Goal: Transaction & Acquisition: Obtain resource

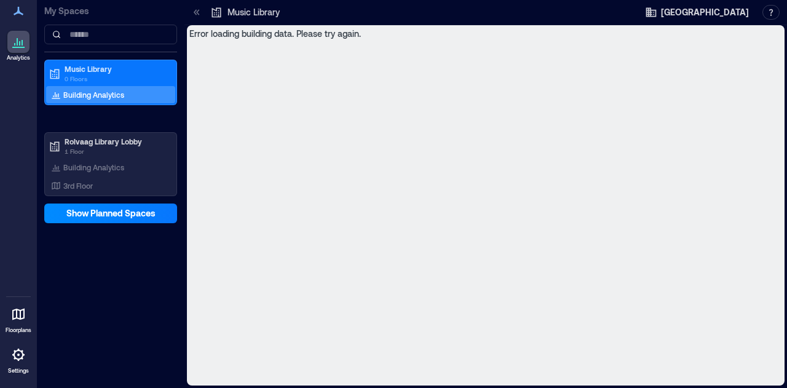
click at [198, 7] on icon at bounding box center [197, 12] width 12 height 12
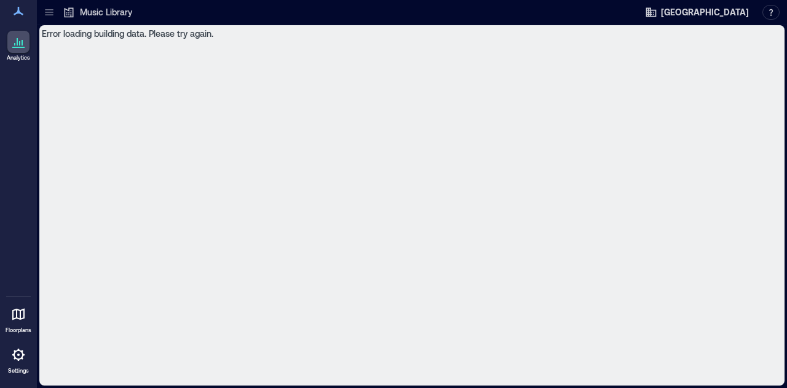
click at [30, 44] on link "Analytics" at bounding box center [18, 46] width 31 height 38
click at [60, 17] on div "Music Library" at bounding box center [97, 12] width 77 height 20
click at [61, 9] on div "Music Library" at bounding box center [97, 12] width 77 height 20
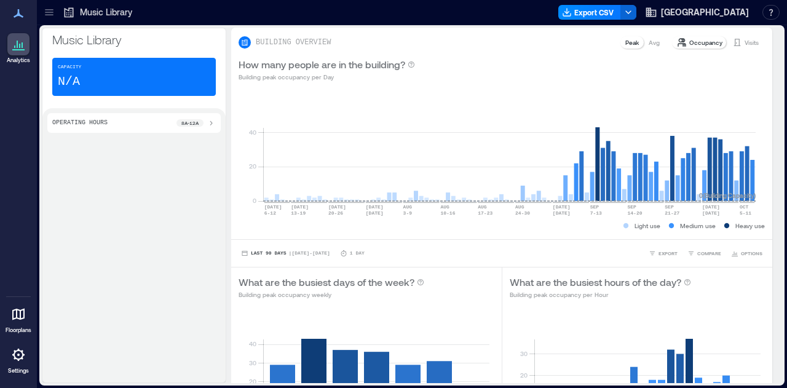
click at [55, 8] on div at bounding box center [49, 12] width 20 height 20
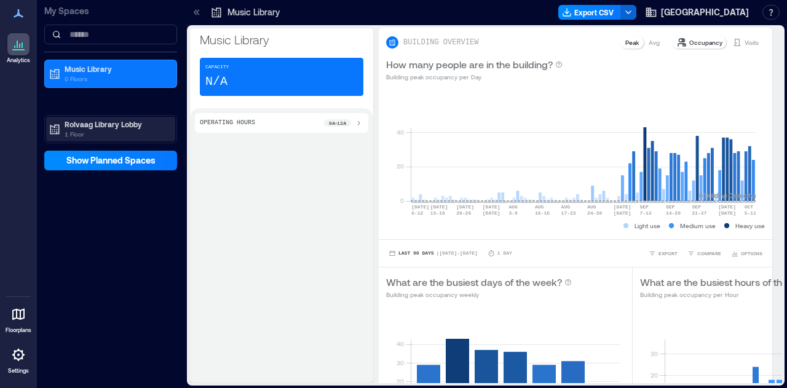
click at [100, 130] on div "Rolvaag Library Lobby 1 Floor" at bounding box center [116, 129] width 103 height 20
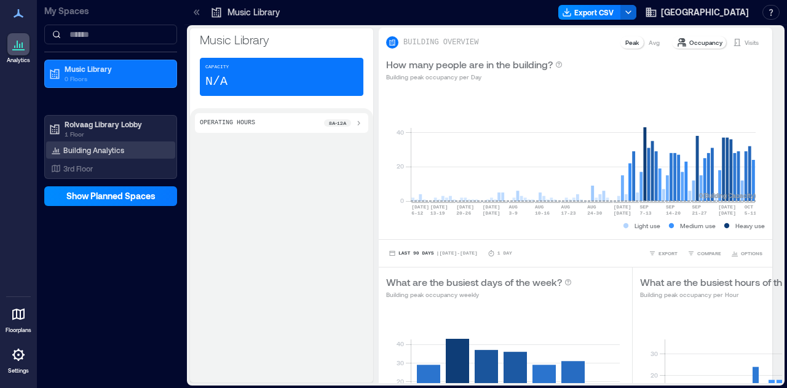
click at [102, 147] on p "Building Analytics" at bounding box center [93, 150] width 61 height 10
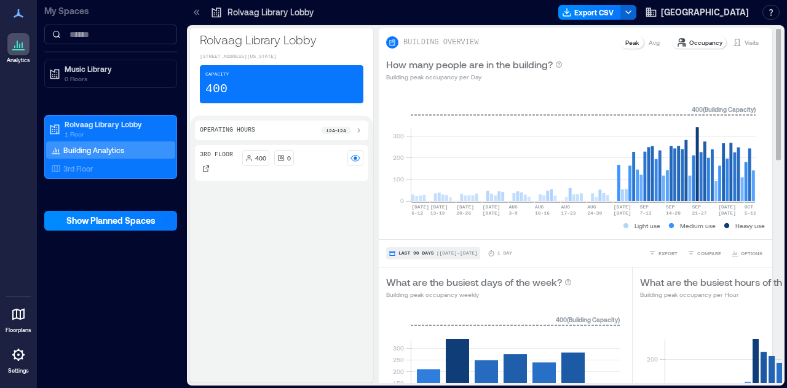
click at [409, 253] on span "Last 90 Days" at bounding box center [416, 253] width 36 height 0
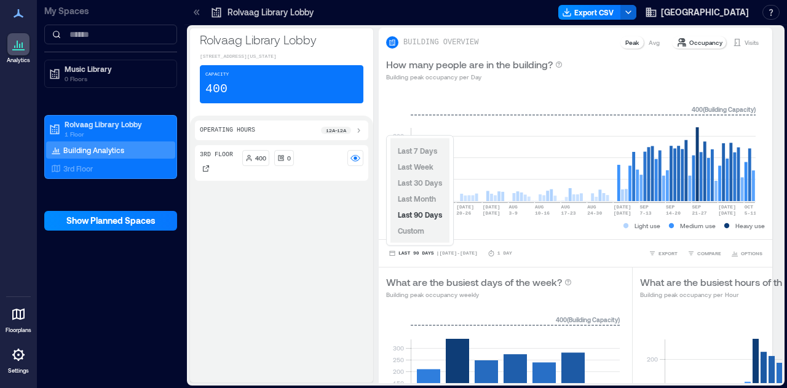
click at [422, 230] on span "Custom" at bounding box center [411, 230] width 26 height 9
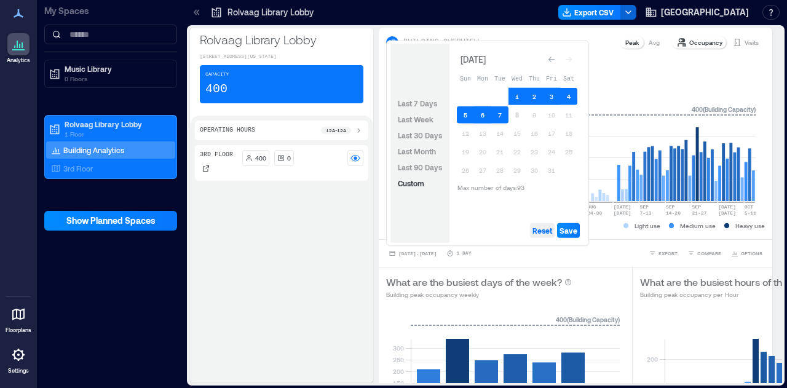
click at [547, 234] on span "Reset" at bounding box center [542, 231] width 20 height 10
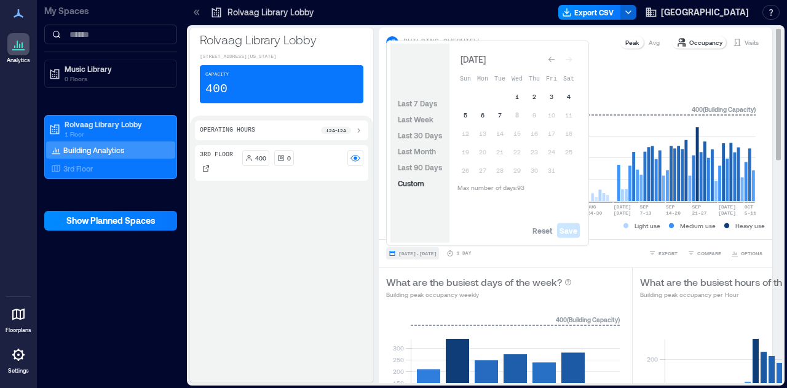
click at [420, 255] on span "Jul 8, 2025 - Oct 7, 2025" at bounding box center [417, 254] width 38 height 6
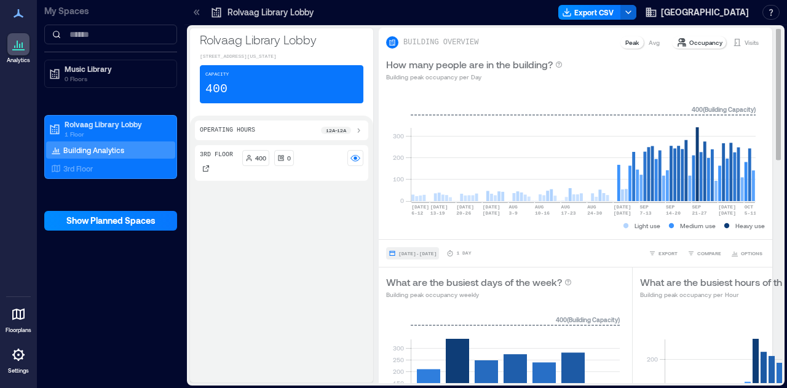
click at [414, 252] on span "Jul 8, 2025 - Oct 7, 2025" at bounding box center [417, 254] width 38 height 6
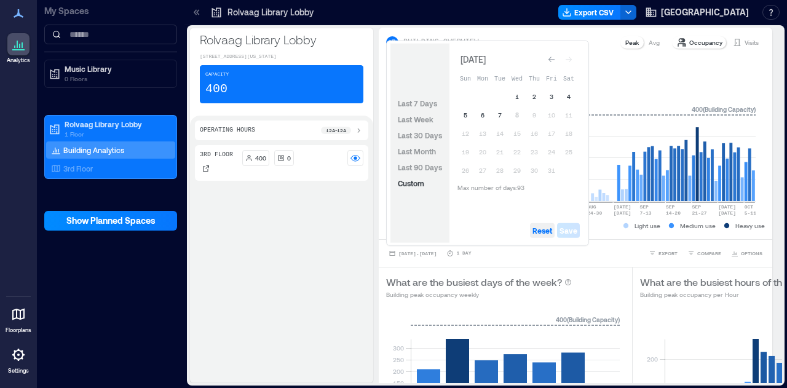
click at [544, 232] on span "Reset" at bounding box center [542, 231] width 20 height 10
click at [547, 58] on div "Go to previous month" at bounding box center [551, 59] width 12 height 12
click at [547, 58] on div "Go to previous month" at bounding box center [551, 57] width 12 height 12
click at [547, 58] on div "Go to previous month" at bounding box center [551, 59] width 12 height 12
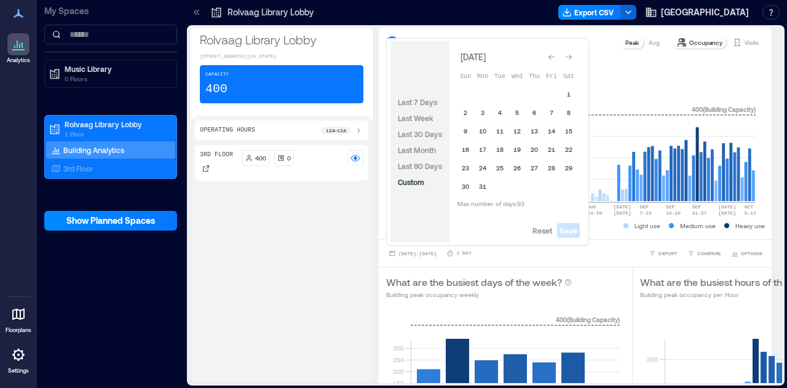
click at [547, 58] on div "Go to previous month" at bounding box center [551, 57] width 12 height 12
click at [547, 58] on div "Go to previous month" at bounding box center [551, 59] width 12 height 12
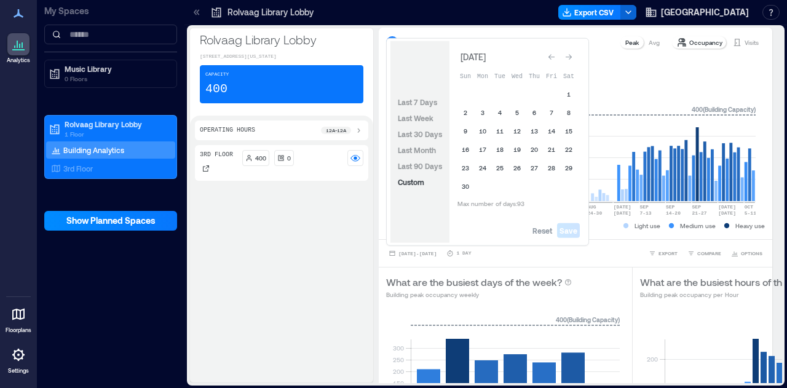
click at [547, 58] on div "Go to previous month" at bounding box center [551, 57] width 12 height 12
click at [547, 58] on div "Go to previous month" at bounding box center [551, 59] width 12 height 12
click at [547, 58] on div "Go to previous month" at bounding box center [551, 57] width 12 height 12
click at [547, 58] on div "Go to previous month" at bounding box center [551, 59] width 12 height 12
click at [547, 57] on div "Go to previous month" at bounding box center [551, 57] width 12 height 12
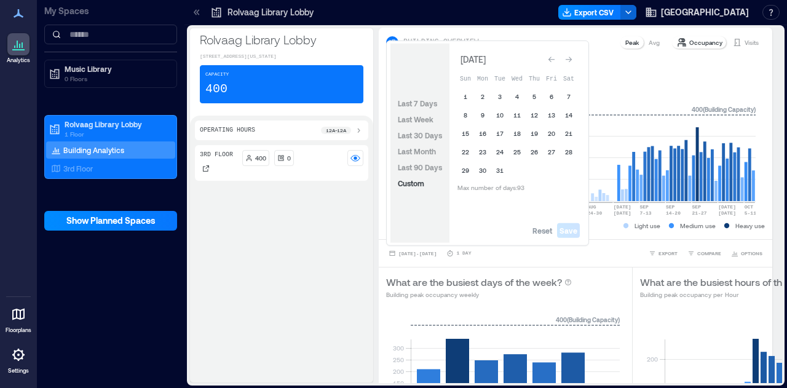
click at [547, 57] on div "Go to previous month" at bounding box center [551, 59] width 12 height 12
click at [547, 57] on div "Go to previous month" at bounding box center [551, 57] width 12 height 12
click at [547, 57] on div "Go to previous month" at bounding box center [551, 59] width 12 height 12
click at [547, 57] on div "Go to previous month" at bounding box center [551, 57] width 12 height 12
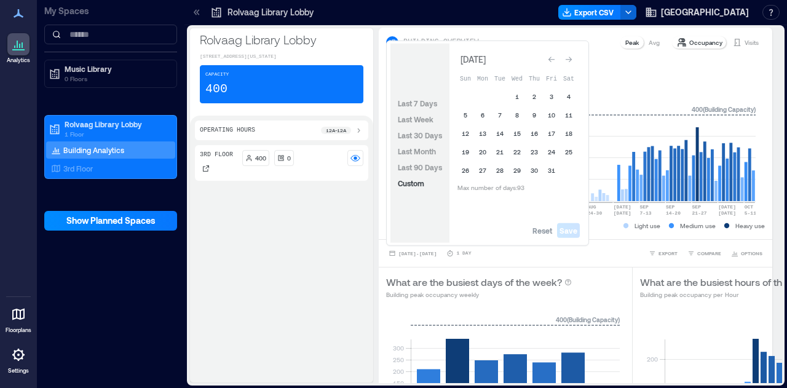
click at [547, 57] on div "Go to previous month" at bounding box center [551, 59] width 12 height 12
click at [547, 57] on div "Go to previous month" at bounding box center [551, 57] width 12 height 12
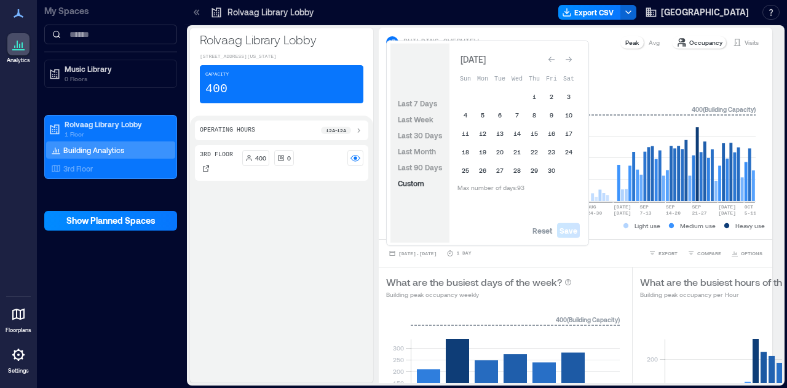
click at [547, 57] on div "Go to previous month" at bounding box center [551, 59] width 12 height 12
click at [547, 57] on div "Go to previous month" at bounding box center [551, 57] width 12 height 12
click at [547, 57] on div "Go to previous month" at bounding box center [551, 59] width 12 height 12
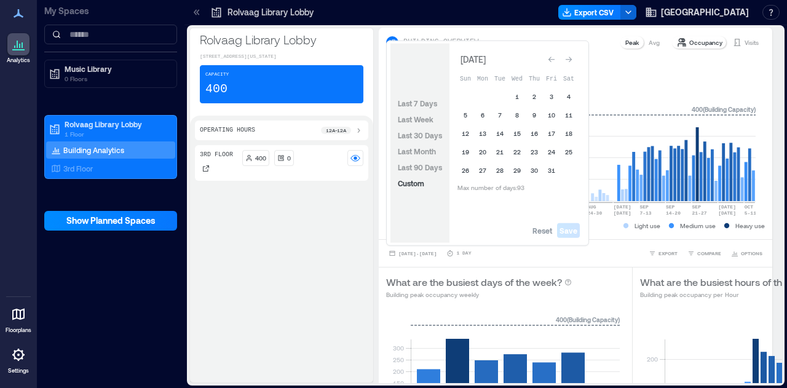
click at [547, 57] on div "Go to previous month" at bounding box center [551, 59] width 12 height 12
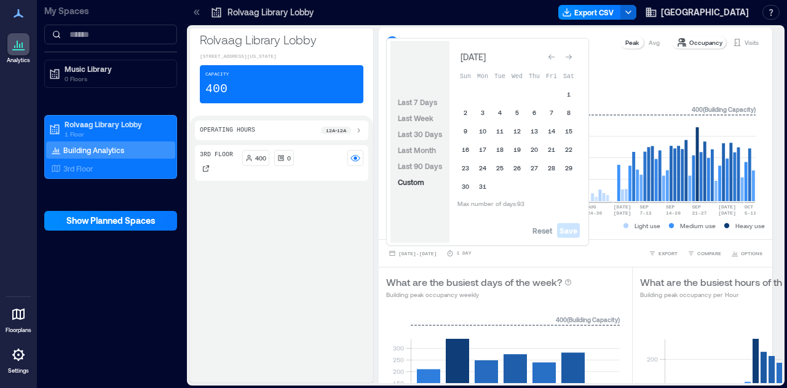
click at [547, 57] on div "Go to previous month" at bounding box center [551, 57] width 12 height 12
click at [547, 57] on div "Go to previous month" at bounding box center [551, 59] width 12 height 12
click at [547, 57] on div "Go to previous month" at bounding box center [551, 57] width 12 height 12
click at [547, 57] on div "Go to previous month" at bounding box center [551, 59] width 12 height 12
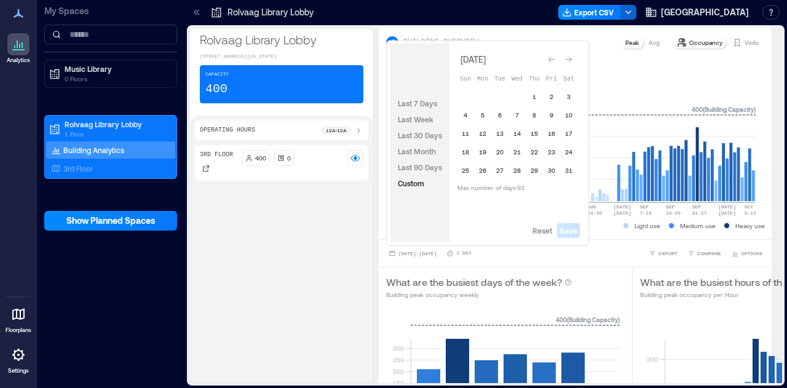
click at [547, 57] on div "Go to previous month" at bounding box center [551, 59] width 12 height 12
click at [565, 60] on icon "Go to next month" at bounding box center [568, 59] width 7 height 7
click at [465, 95] on button "1" at bounding box center [465, 96] width 17 height 17
click at [485, 175] on button "30" at bounding box center [482, 170] width 17 height 17
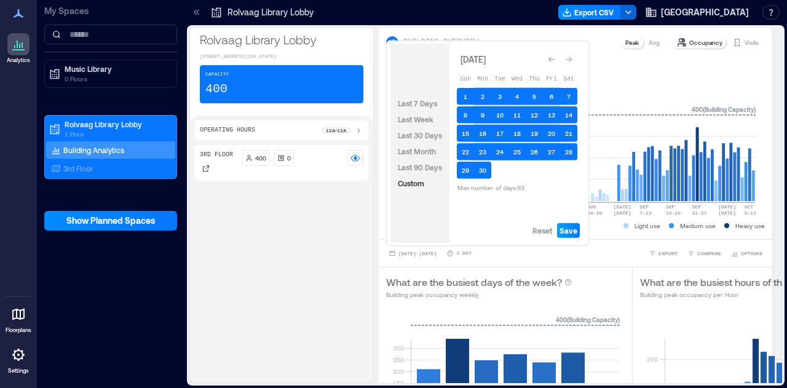
click at [565, 227] on span "Save" at bounding box center [568, 231] width 18 height 10
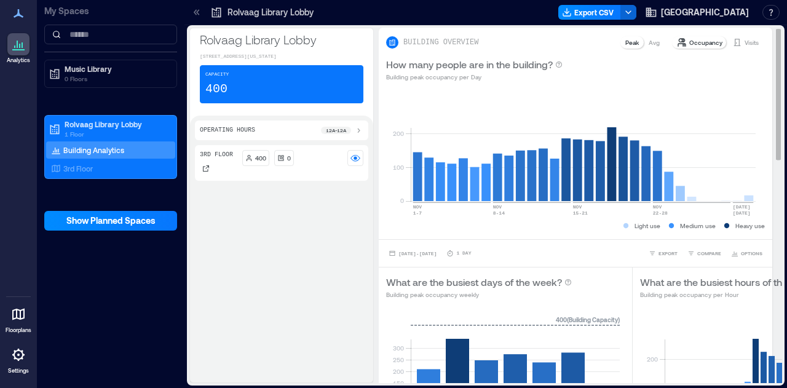
click at [733, 37] on div "Visits" at bounding box center [745, 42] width 36 height 12
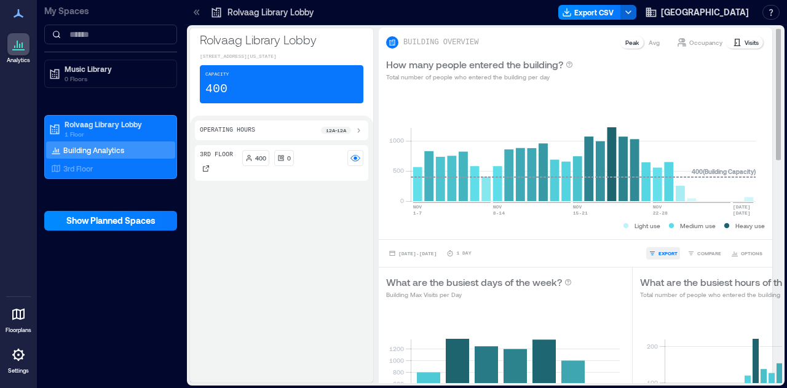
click at [661, 250] on span "EXPORT" at bounding box center [667, 253] width 19 height 7
click at [661, 232] on span "CSV" at bounding box center [663, 235] width 10 height 7
click at [584, 294] on div "What are the busiest days of the week? Building Max Visits per Day" at bounding box center [505, 287] width 239 height 25
click at [427, 251] on span "Nov 1, 2020 - Nov 30, 2020" at bounding box center [417, 254] width 38 height 6
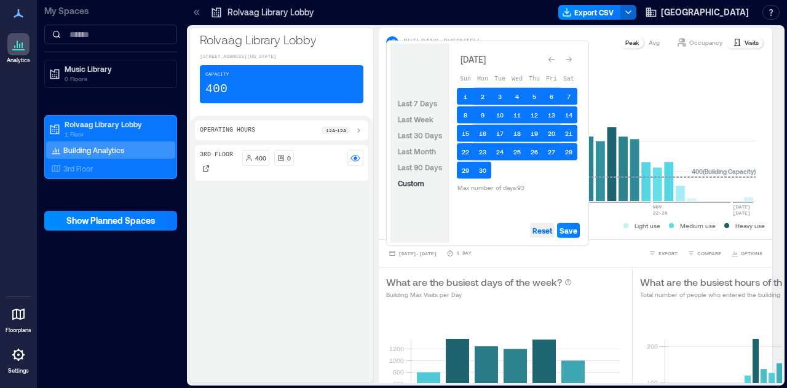
click at [541, 232] on span "Reset" at bounding box center [542, 231] width 20 height 10
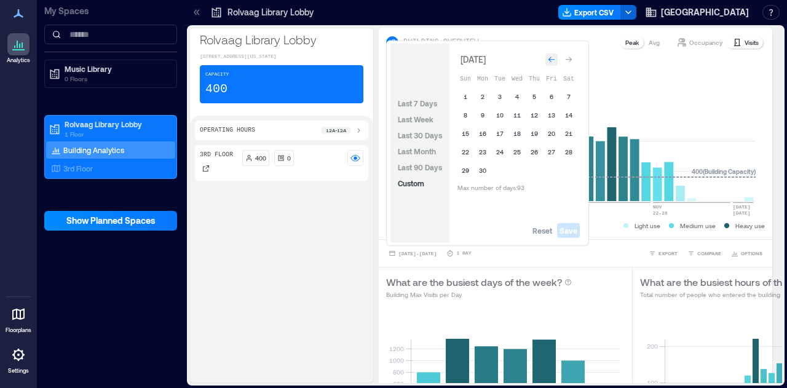
click at [550, 60] on icon "Go to previous month" at bounding box center [551, 60] width 6 height 6
click at [534, 98] on button "1" at bounding box center [534, 96] width 17 height 17
click at [570, 174] on button "31" at bounding box center [568, 170] width 17 height 17
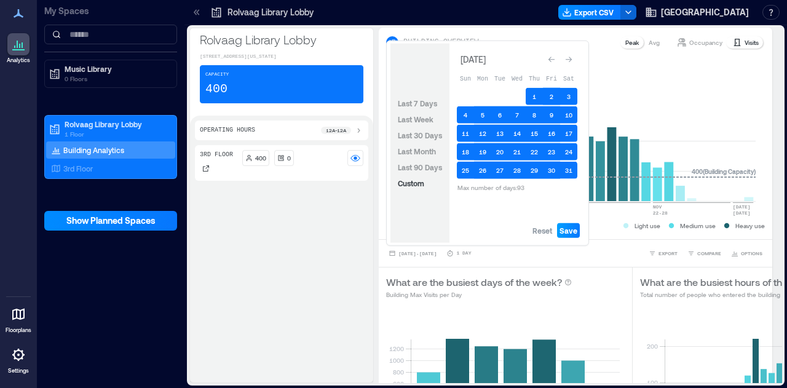
click at [573, 229] on span "Save" at bounding box center [568, 231] width 18 height 10
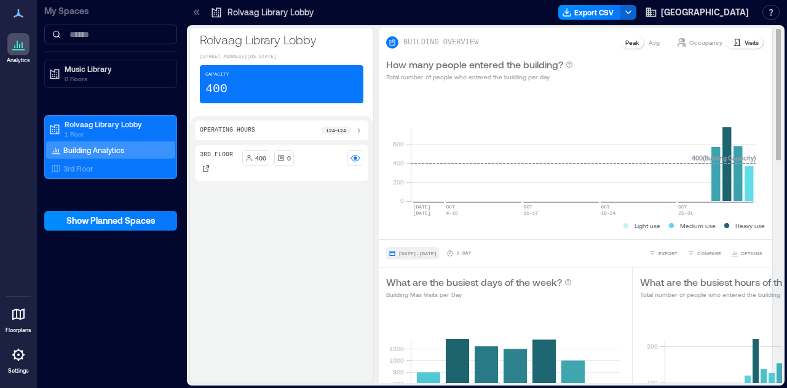
click at [424, 244] on div "Oct 1, 2020 - Oct 31, 2020 1 Day EXPORT COMPARE OPTIONS" at bounding box center [575, 253] width 393 height 28
click at [434, 249] on button "Oct 1, 2020 - Oct 31, 2020" at bounding box center [412, 253] width 53 height 12
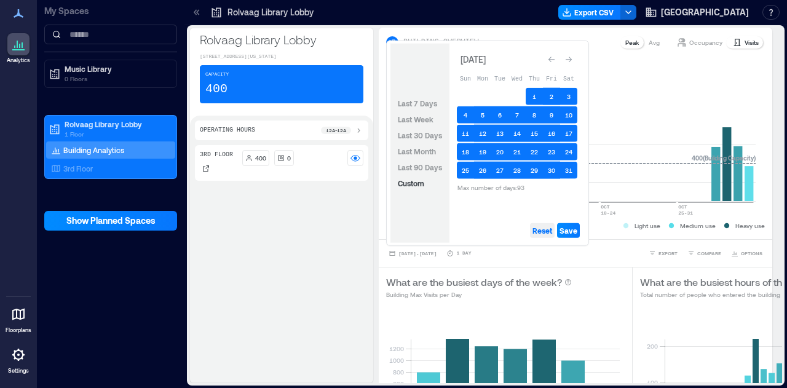
click at [543, 226] on span "Reset" at bounding box center [542, 231] width 20 height 10
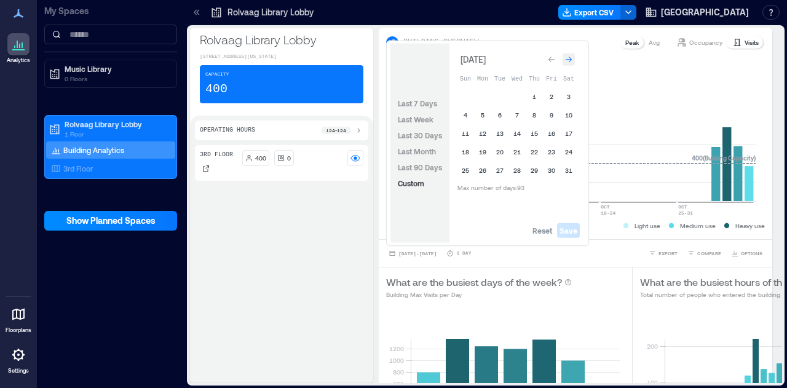
click at [572, 61] on icon "Go to next month" at bounding box center [568, 59] width 7 height 7
click at [500, 97] on button "1" at bounding box center [499, 96] width 17 height 17
click at [531, 165] on button "31" at bounding box center [534, 170] width 17 height 17
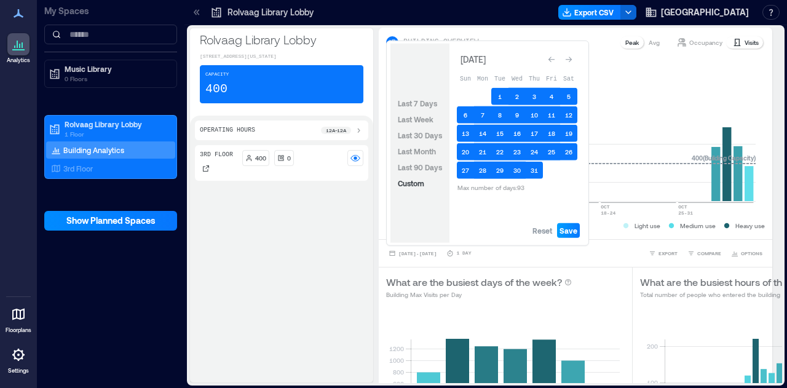
click at [575, 235] on button "Save" at bounding box center [568, 230] width 23 height 15
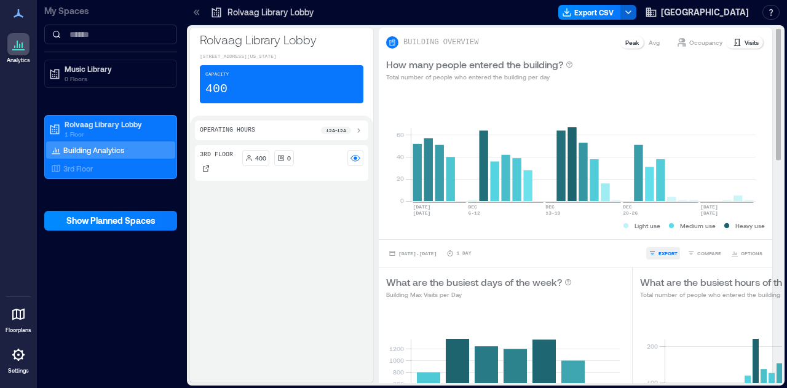
click at [663, 256] on span "EXPORT" at bounding box center [667, 253] width 19 height 7
click at [427, 250] on span "Dec 1, 2020 - Dec 31, 2021" at bounding box center [417, 253] width 38 height 7
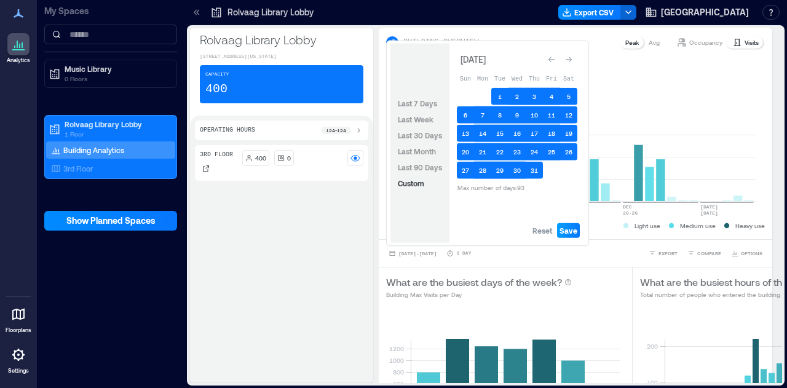
click at [571, 230] on span "Save" at bounding box center [568, 231] width 18 height 10
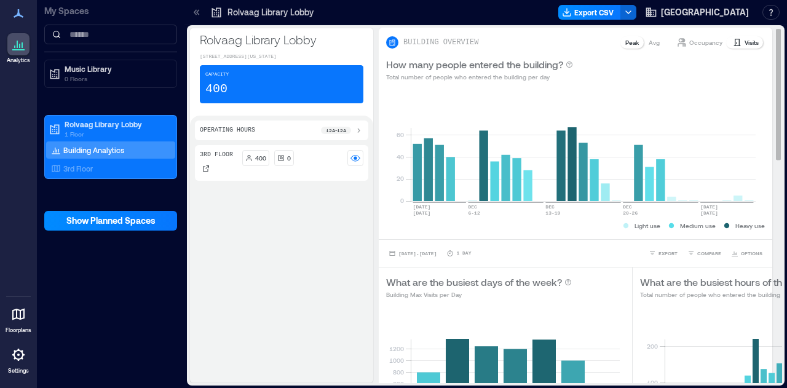
click at [744, 42] on p "Visits" at bounding box center [751, 42] width 14 height 10
click at [737, 49] on div "Occupancy Visits" at bounding box center [718, 42] width 94 height 15
click at [744, 39] on p "Visits" at bounding box center [751, 42] width 14 height 10
click at [658, 253] on span "EXPORT" at bounding box center [667, 253] width 19 height 7
click at [660, 238] on span "CSV" at bounding box center [663, 235] width 10 height 7
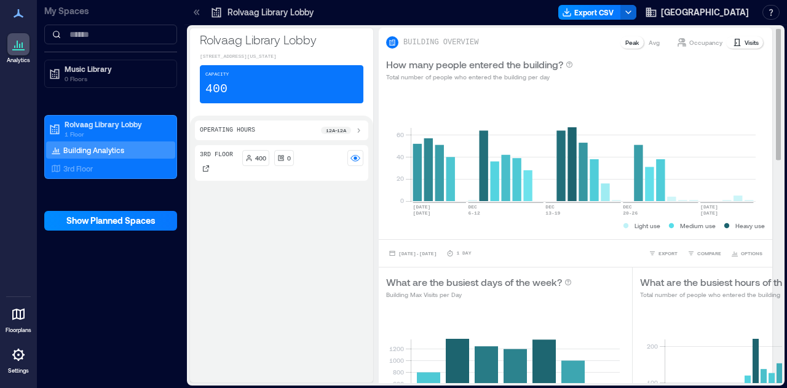
click at [633, 336] on div "0 100 200 12am 4am 8am 12pm 4pm 8pm 400 ( Building Capacity ) Light use Medium …" at bounding box center [757, 382] width 248 height 150
click at [744, 45] on p "Visits" at bounding box center [751, 42] width 14 height 10
click at [432, 251] on span "Dec 1, 2020 - Dec 31, 2021" at bounding box center [417, 254] width 38 height 6
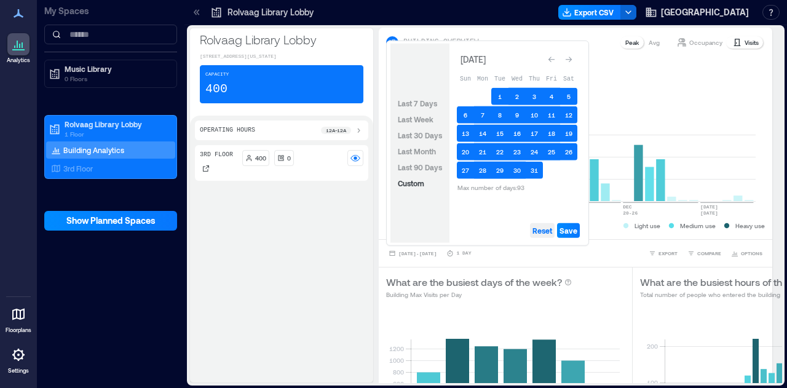
click at [546, 232] on span "Reset" at bounding box center [542, 231] width 20 height 10
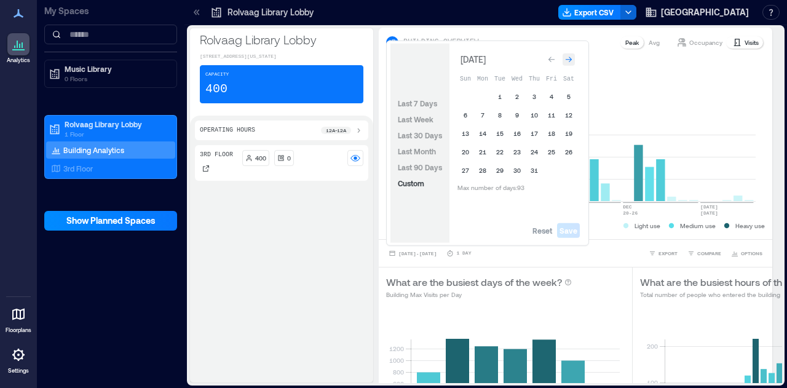
click at [569, 55] on div "Go to next month" at bounding box center [568, 59] width 12 height 12
click at [551, 97] on button "1" at bounding box center [551, 93] width 17 height 17
click at [466, 186] on button "31" at bounding box center [465, 186] width 17 height 17
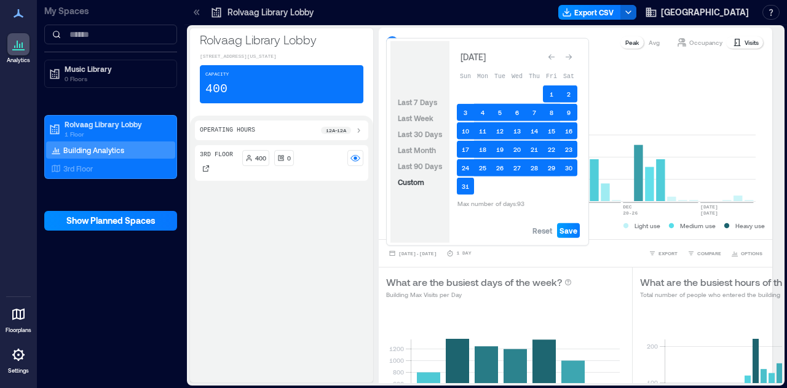
click at [577, 229] on span "Save" at bounding box center [568, 231] width 18 height 10
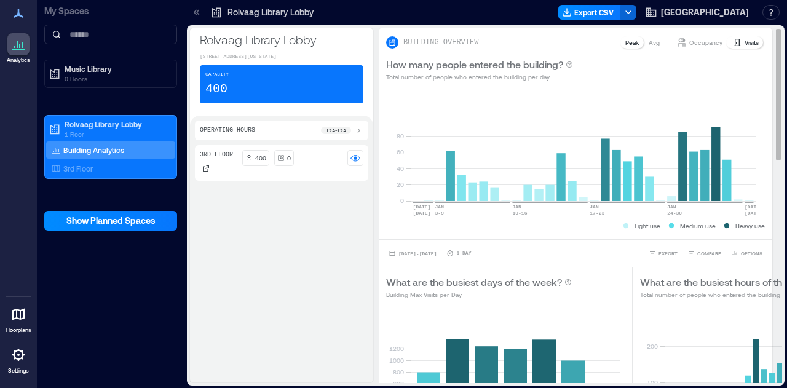
click at [744, 39] on p "Visits" at bounding box center [751, 42] width 14 height 10
click at [650, 248] on button "EXPORT" at bounding box center [663, 253] width 34 height 12
click at [654, 232] on icon "button" at bounding box center [652, 235] width 7 height 7
click at [675, 317] on rect at bounding box center [768, 366] width 206 height 105
click at [430, 259] on div "Jan 1, 2021 - Jan 31, 2021 1 Day EXPORT COMPARE OPTIONS" at bounding box center [575, 253] width 393 height 28
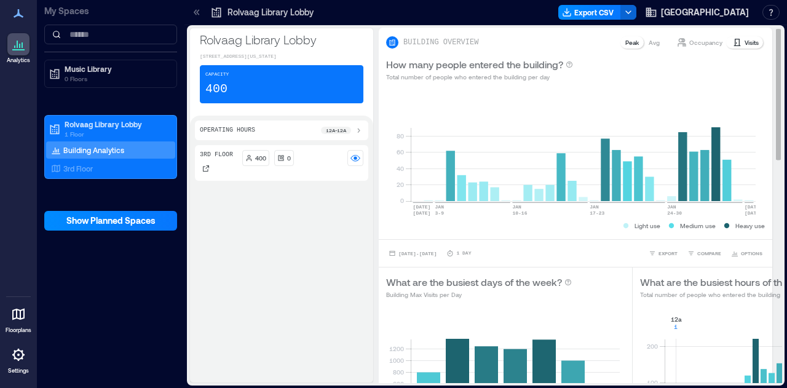
click at [435, 229] on div "Light use Medium use Heavy use" at bounding box center [575, 225] width 379 height 12
click at [435, 253] on span "Jan 1, 2021 - Jan 31, 2021" at bounding box center [417, 254] width 38 height 6
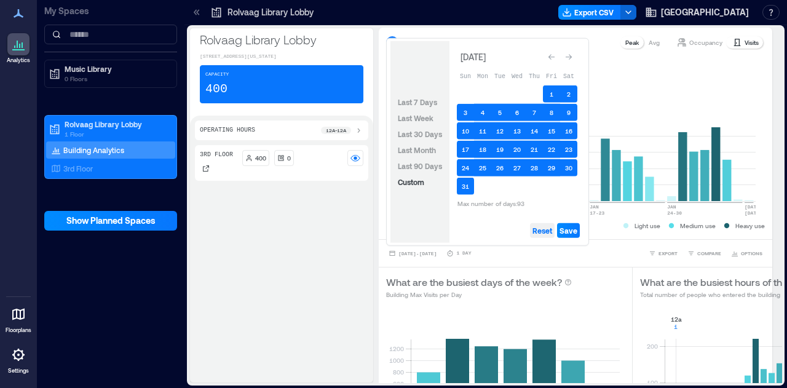
click at [535, 229] on span "Reset" at bounding box center [542, 231] width 20 height 10
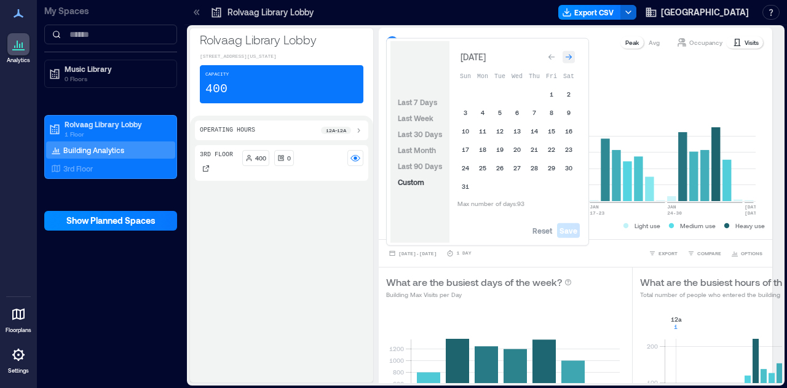
drag, startPoint x: 573, startPoint y: 47, endPoint x: 572, endPoint y: 57, distance: 9.3
click at [574, 47] on div "January 2021 Sun Mon Tue Wed Thu Fri Sat 1 2 3 4 5 6 7 8 9 10 11 12 13 14 15 16…" at bounding box center [516, 129] width 135 height 177
click at [572, 57] on icon "Go to next month" at bounding box center [568, 56] width 7 height 7
click at [480, 101] on button "1" at bounding box center [482, 96] width 17 height 17
click at [466, 169] on button "28" at bounding box center [465, 170] width 17 height 17
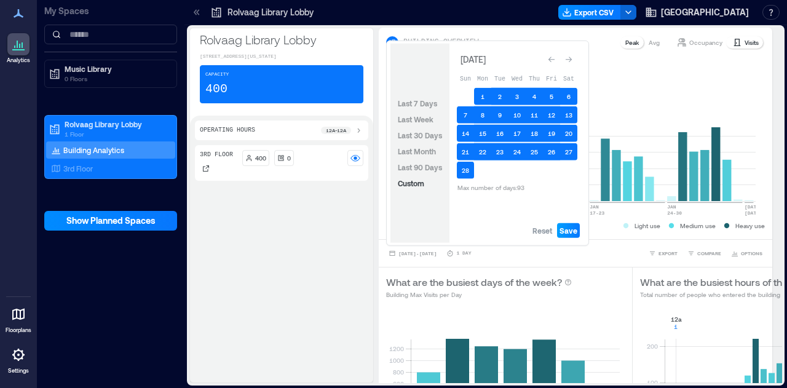
click at [572, 231] on span "Save" at bounding box center [568, 231] width 18 height 10
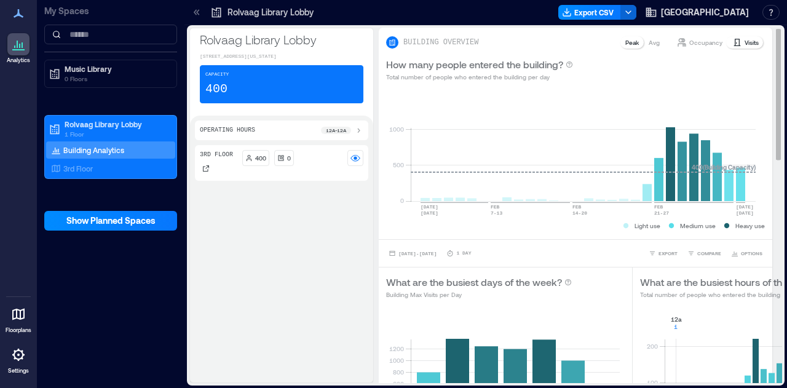
click at [741, 50] on div "How many people entered the building? Total number of people who entered the bu…" at bounding box center [575, 69] width 393 height 39
click at [744, 37] on p "Visits" at bounding box center [751, 42] width 14 height 10
click at [658, 251] on span "EXPORT" at bounding box center [667, 253] width 19 height 7
click at [660, 235] on span "CSV" at bounding box center [663, 235] width 10 height 7
drag, startPoint x: 378, startPoint y: 335, endPoint x: 566, endPoint y: 312, distance: 188.9
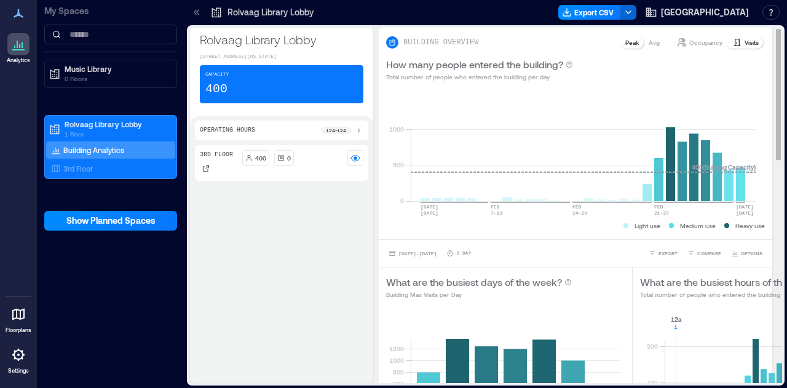
click at [378, 335] on div "Rolvaag Library Lobby 1510 Saint Olaf Ave, Northfield, Minnesota 55057, United …" at bounding box center [485, 205] width 593 height 355
click at [424, 255] on span "Feb 1, 2021 - Feb 28, 2021" at bounding box center [417, 254] width 38 height 6
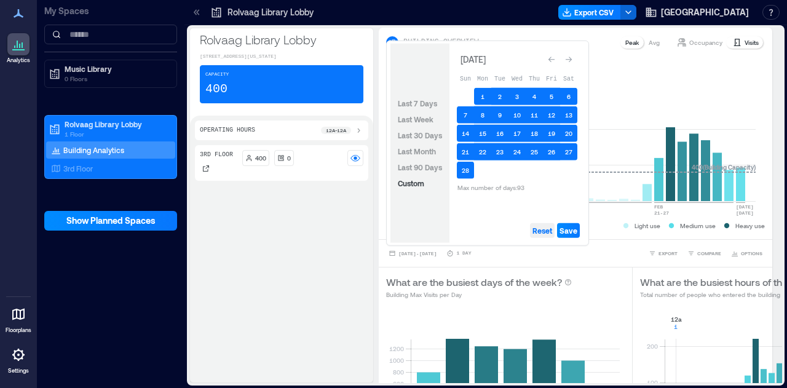
click at [539, 234] on span "Reset" at bounding box center [542, 231] width 20 height 10
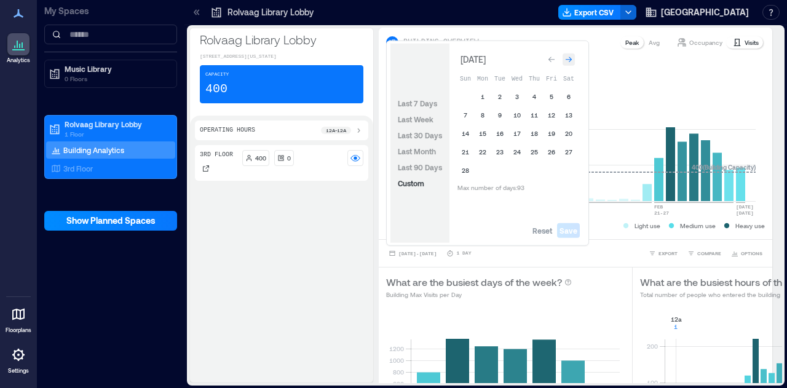
click at [567, 65] on div "Go to next month" at bounding box center [568, 59] width 12 height 12
click at [478, 95] on button "1" at bounding box center [482, 96] width 17 height 17
drag, startPoint x: 511, startPoint y: 162, endPoint x: 520, endPoint y: 187, distance: 27.4
click at [513, 165] on td "31" at bounding box center [516, 170] width 17 height 17
click at [517, 168] on button "31" at bounding box center [516, 170] width 17 height 17
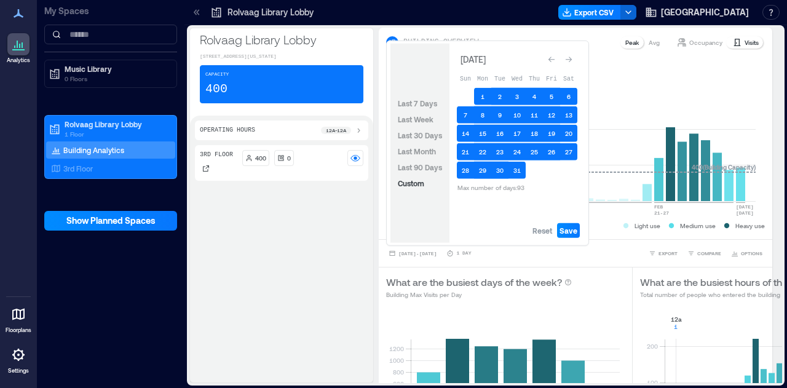
click at [572, 242] on div "Reset Save" at bounding box center [516, 230] width 135 height 25
click at [571, 232] on span "Save" at bounding box center [568, 231] width 18 height 10
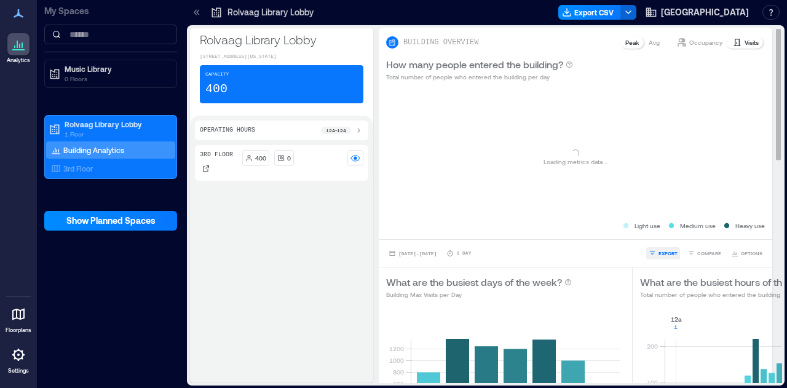
click at [664, 256] on span "EXPORT" at bounding box center [667, 253] width 19 height 7
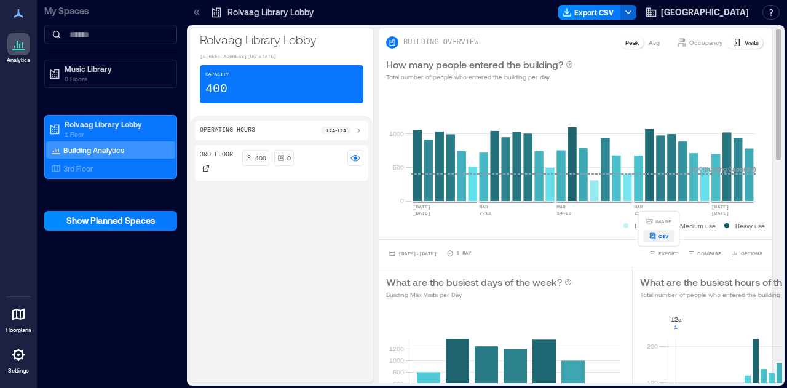
click at [659, 236] on span "CSV" at bounding box center [663, 235] width 10 height 7
click at [348, 344] on div "3rd Floor 400 0" at bounding box center [281, 261] width 173 height 232
click at [661, 250] on span "EXPORT" at bounding box center [667, 253] width 19 height 7
click at [563, 254] on div "Mar 1, 2021 - Mar 31, 2021 1 Day EXPORT IMAGE CSV COMPARE OPTIONS" at bounding box center [575, 253] width 379 height 12
click at [455, 260] on div "Mar 1, 2021 - Mar 31, 2021 1 Day EXPORT COMPARE OPTIONS" at bounding box center [575, 253] width 393 height 28
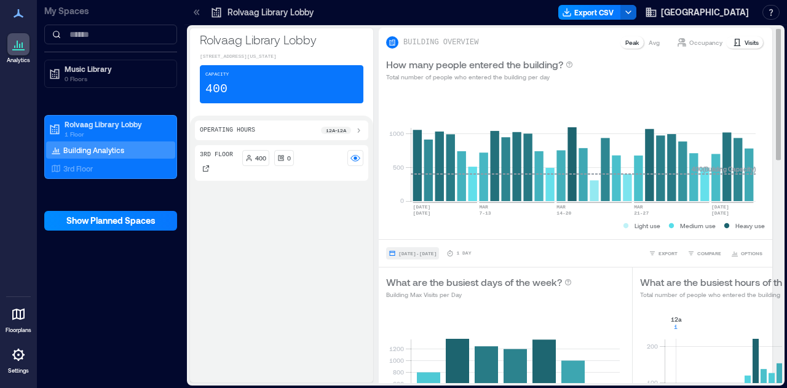
click at [436, 251] on span "Mar 1, 2021 - Mar 31, 2021" at bounding box center [417, 254] width 38 height 6
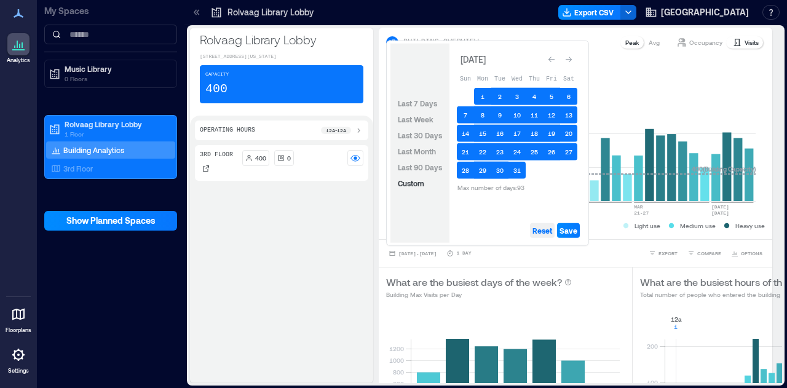
click at [537, 228] on span "Reset" at bounding box center [542, 231] width 20 height 10
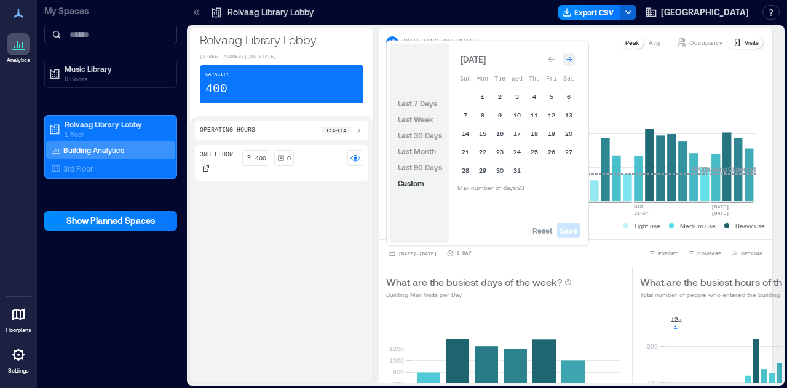
click at [567, 58] on icon "Go to next month" at bounding box center [568, 59] width 7 height 7
click at [532, 95] on button "1" at bounding box center [534, 96] width 17 height 17
click at [551, 175] on button "30" at bounding box center [551, 170] width 17 height 17
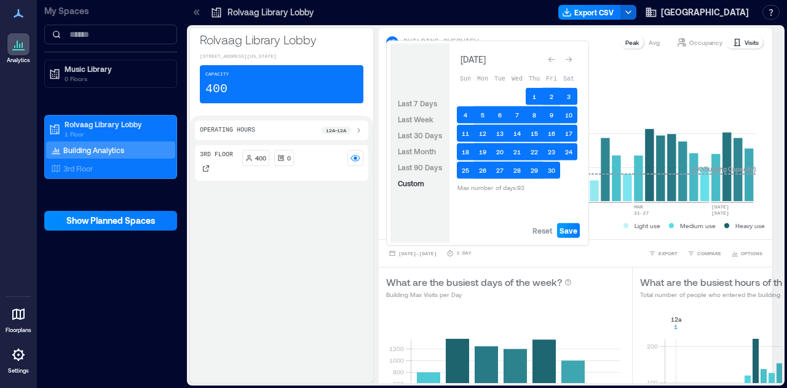
click at [569, 232] on span "Save" at bounding box center [568, 231] width 18 height 10
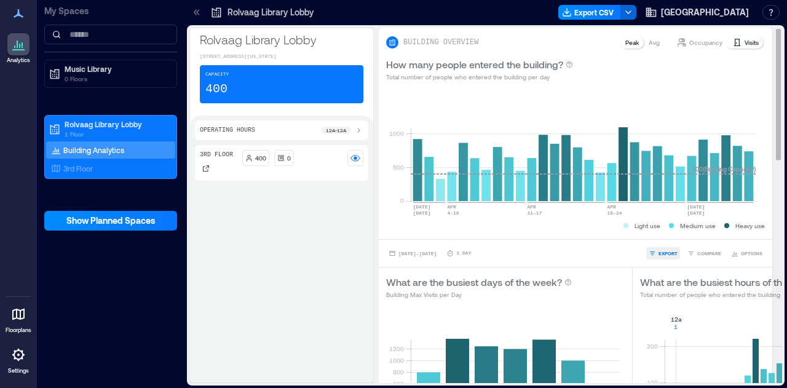
click at [658, 250] on span "EXPORT" at bounding box center [667, 253] width 19 height 7
click at [657, 234] on button "CSV" at bounding box center [658, 236] width 31 height 12
click at [330, 371] on div "3rd Floor 400 0" at bounding box center [281, 261] width 173 height 232
click at [659, 247] on button "EXPORT" at bounding box center [663, 253] width 34 height 12
click at [431, 255] on span "Apr 1, 2021 - Apr 30, 2021" at bounding box center [417, 254] width 38 height 6
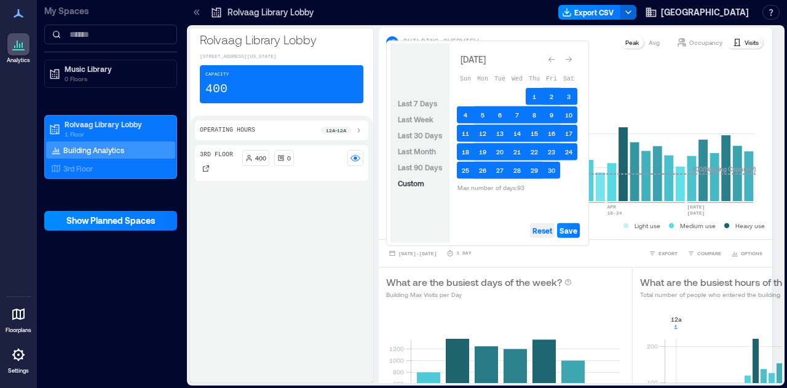
click at [545, 227] on span "Reset" at bounding box center [542, 231] width 20 height 10
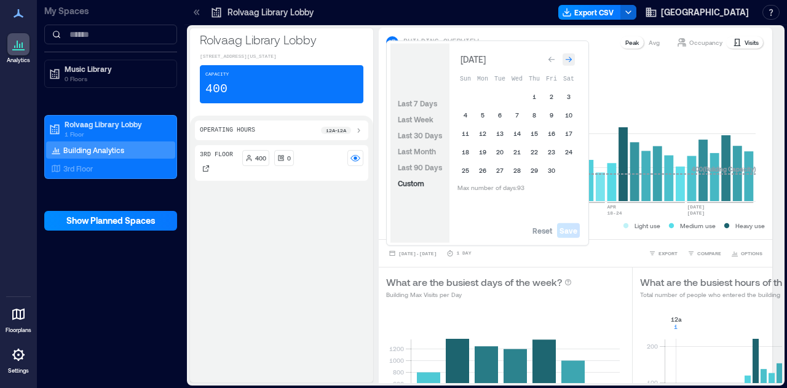
click at [570, 58] on icon "Go to next month" at bounding box center [568, 59] width 7 height 7
click at [566, 95] on button "1" at bounding box center [568, 93] width 17 height 17
click at [486, 186] on button "31" at bounding box center [482, 186] width 17 height 17
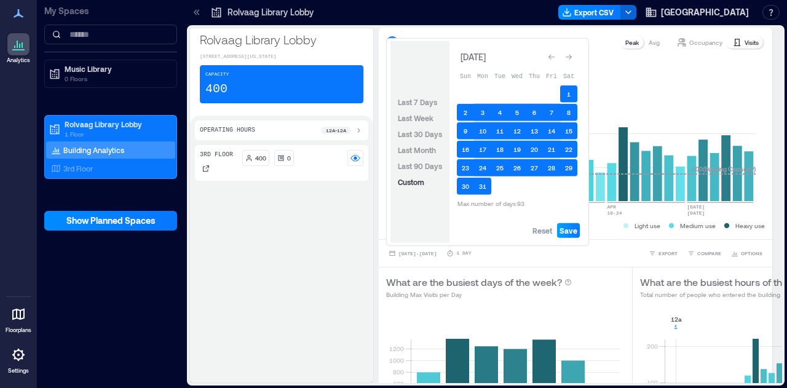
click at [578, 229] on button "Save" at bounding box center [568, 230] width 23 height 15
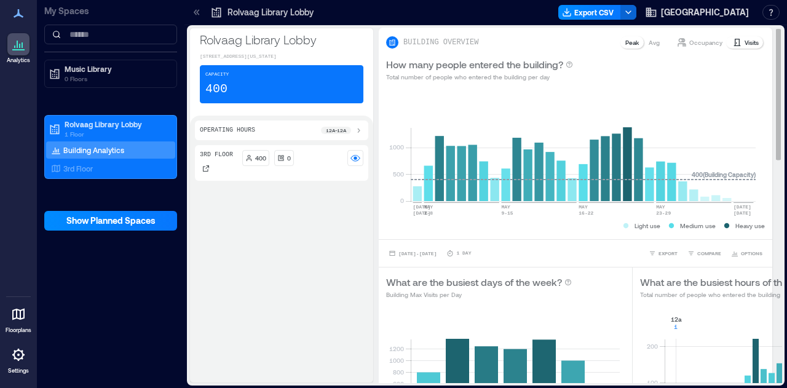
click at [744, 39] on p "Visits" at bounding box center [751, 42] width 14 height 10
click at [658, 251] on span "EXPORT" at bounding box center [667, 253] width 19 height 7
click at [658, 237] on span "CSV" at bounding box center [663, 235] width 10 height 7
click at [339, 377] on div "3rd Floor 400 0" at bounding box center [281, 261] width 173 height 232
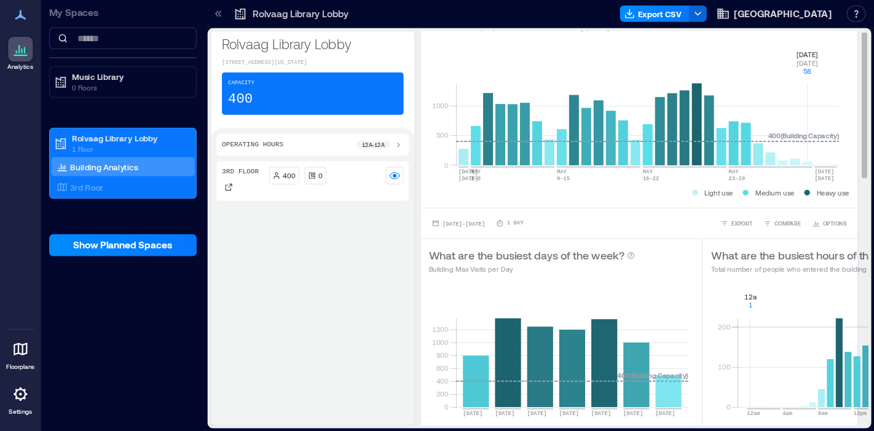
scroll to position [61, 0]
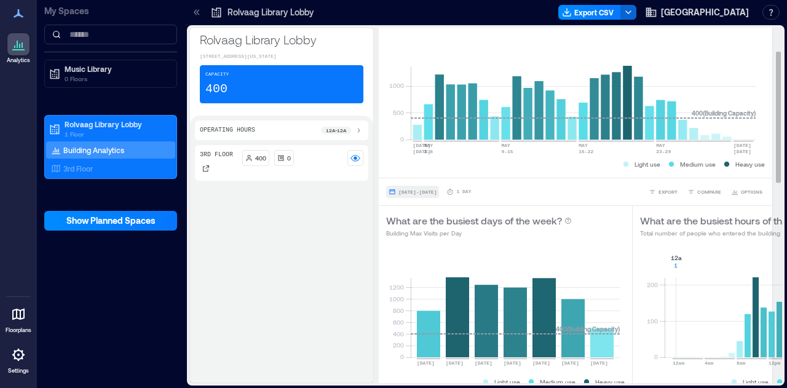
click at [427, 188] on span "May 1, 2021 - May 31, 2021" at bounding box center [417, 191] width 38 height 7
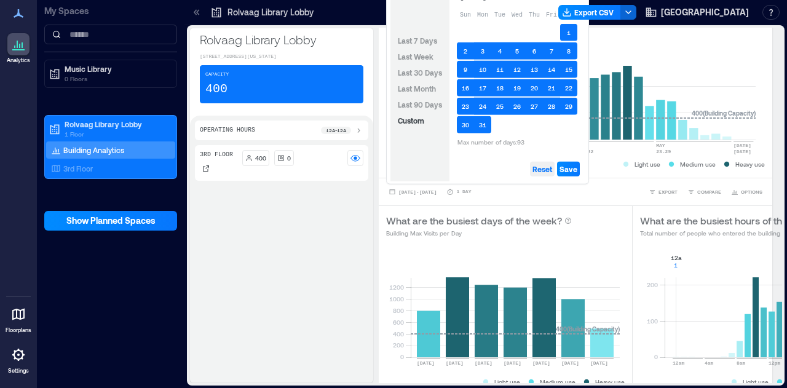
click at [535, 167] on span "Reset" at bounding box center [542, 169] width 20 height 10
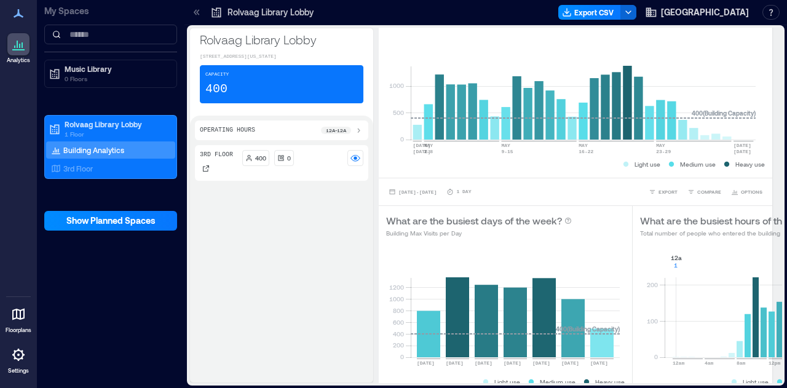
drag, startPoint x: 777, startPoint y: 91, endPoint x: 784, endPoint y: 21, distance: 70.4
click at [784, 21] on div "Rolvaag Library Lobby Export CSV St. Olaf College Resources API Documentation H…" at bounding box center [485, 194] width 602 height 388
click at [433, 197] on button "May 1, 2021 - May 31, 2021" at bounding box center [412, 192] width 53 height 12
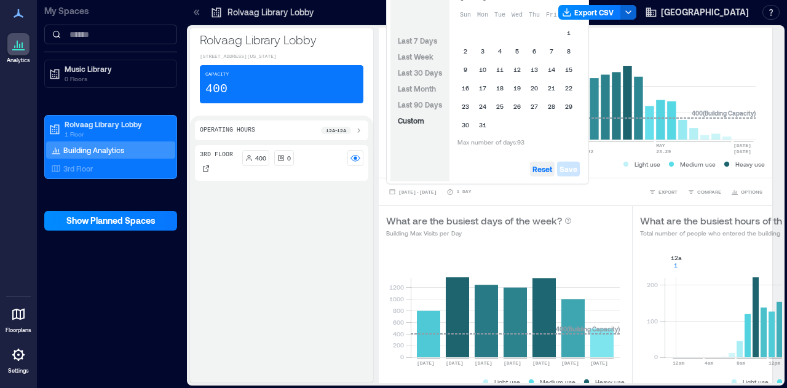
click at [538, 173] on span "Reset" at bounding box center [542, 169] width 20 height 10
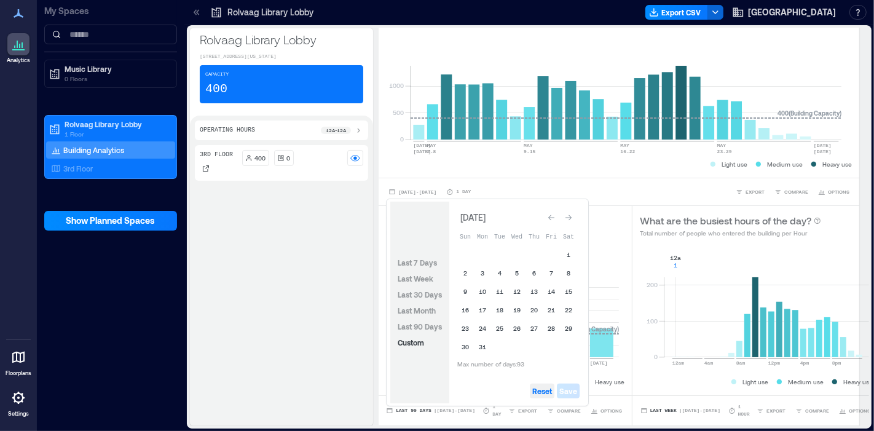
click at [537, 386] on span "Reset" at bounding box center [542, 391] width 20 height 10
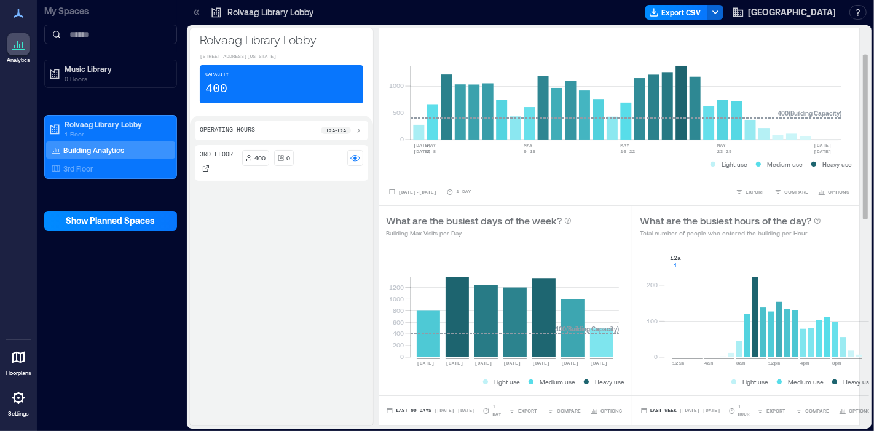
click at [669, 192] on div "May 1, 2021 - May 31, 2021 1 Day EXPORT COMPARE OPTIONS" at bounding box center [619, 192] width 466 height 12
click at [419, 190] on span "May 1, 2021 - May 31, 2021" at bounding box center [417, 192] width 38 height 6
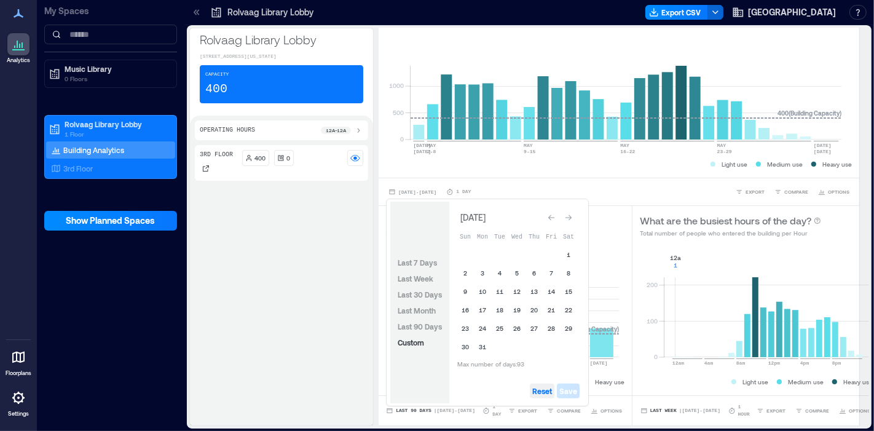
click at [545, 386] on span "Reset" at bounding box center [542, 391] width 20 height 10
click at [574, 210] on button "Go to next month" at bounding box center [568, 217] width 17 height 17
click at [502, 255] on button "1" at bounding box center [499, 254] width 17 height 17
click at [571, 216] on icon "Go to next month" at bounding box center [568, 217] width 7 height 7
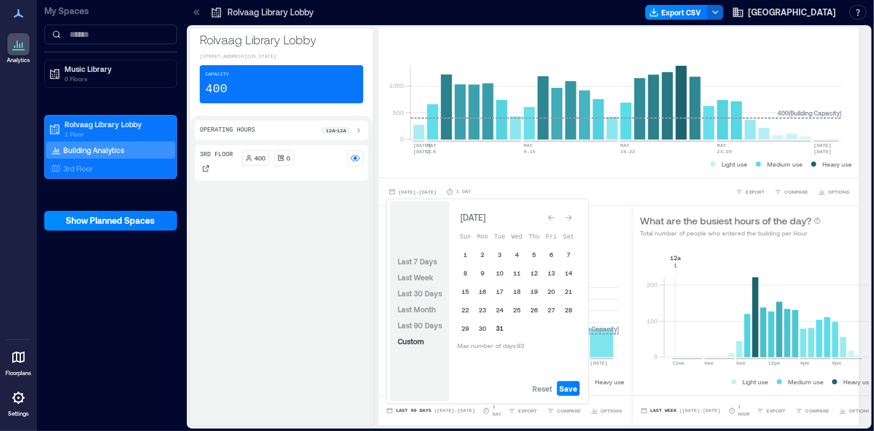
click at [495, 329] on button "31" at bounding box center [499, 328] width 17 height 17
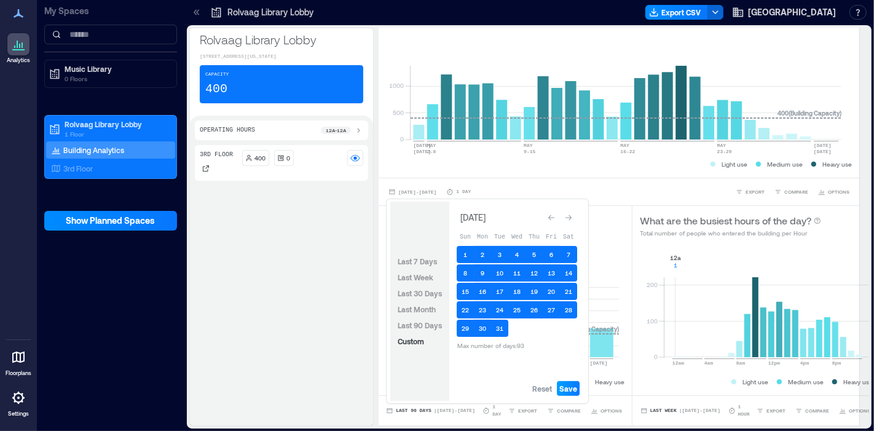
click at [570, 387] on span "Save" at bounding box center [568, 389] width 18 height 10
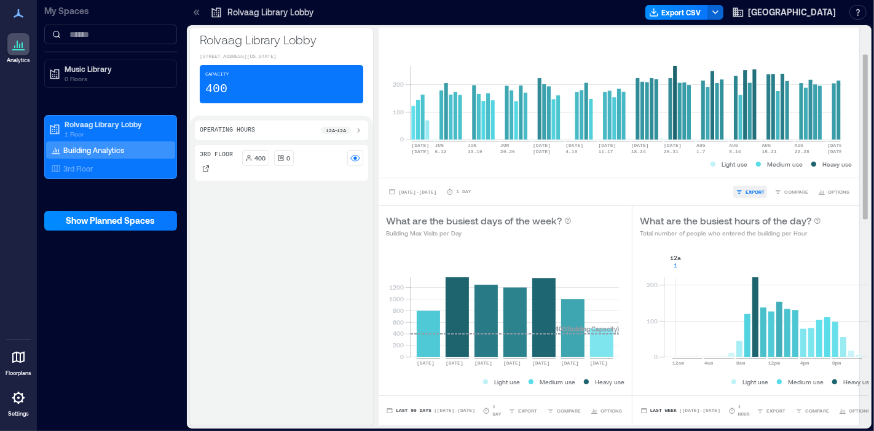
click at [746, 193] on span "EXPORT" at bounding box center [755, 191] width 19 height 7
click at [735, 175] on icon "button" at bounding box center [738, 174] width 7 height 7
click at [193, 7] on icon at bounding box center [197, 12] width 12 height 12
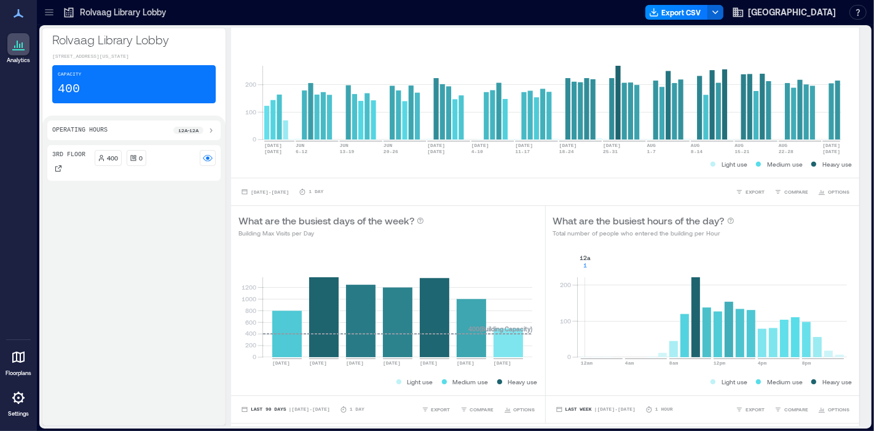
click at [50, 9] on icon at bounding box center [49, 9] width 8 height 1
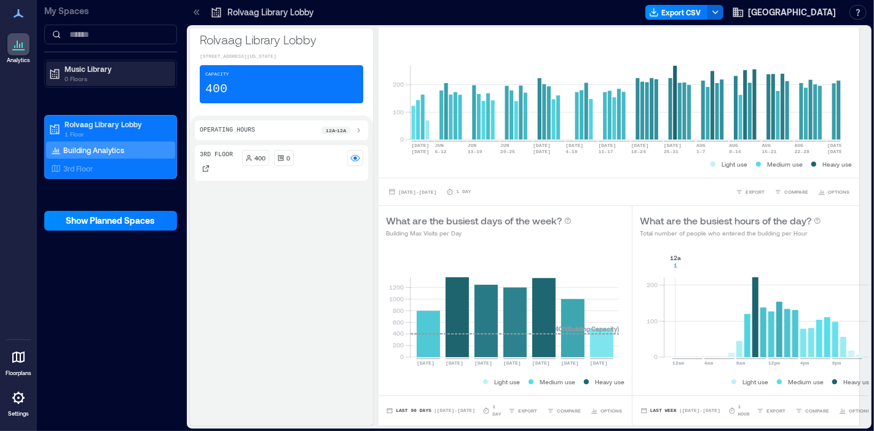
click at [84, 69] on p "Music Library" at bounding box center [116, 69] width 103 height 10
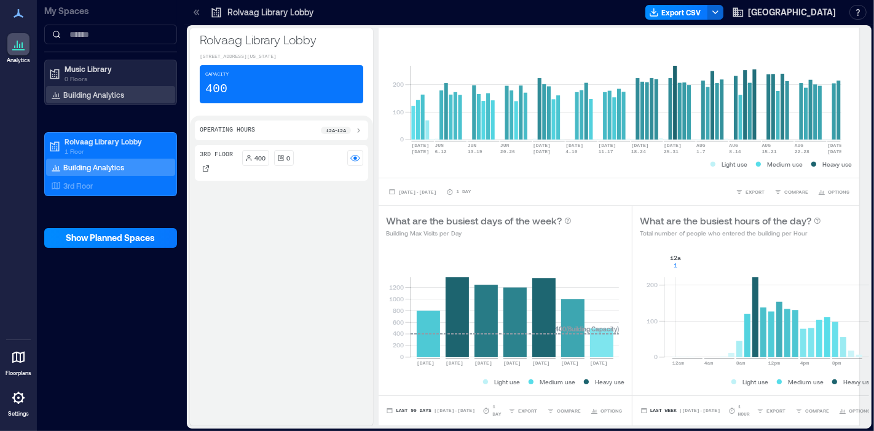
click at [89, 90] on p "Building Analytics" at bounding box center [93, 95] width 61 height 10
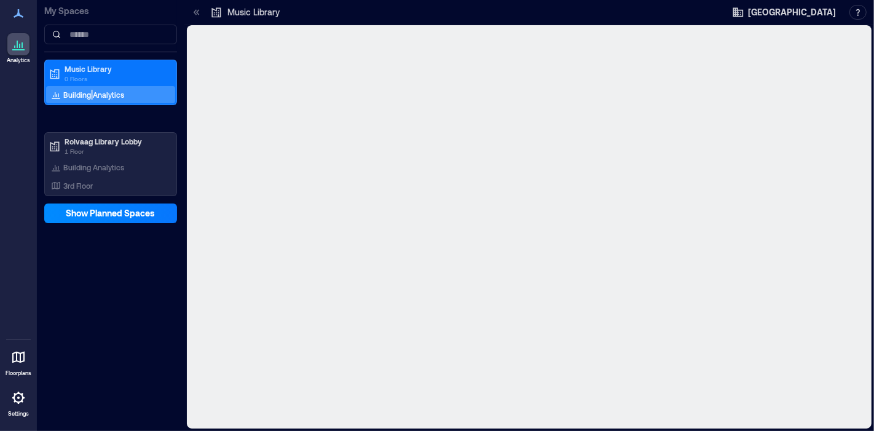
click at [89, 90] on p "Building Analytics" at bounding box center [93, 95] width 61 height 10
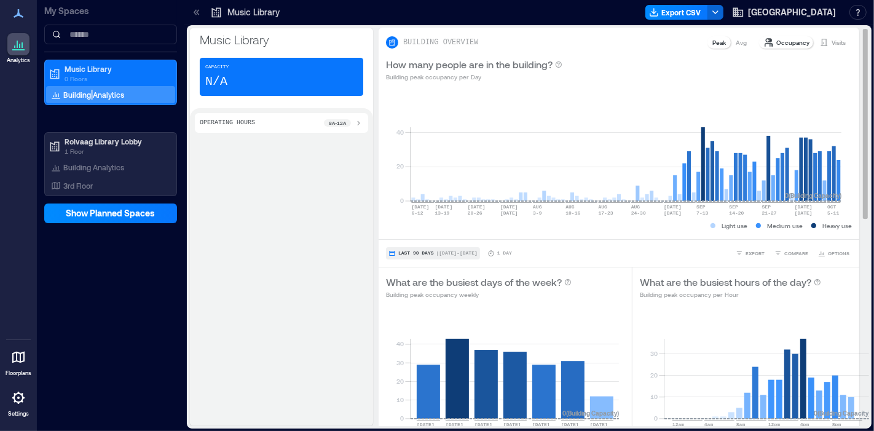
click at [416, 253] on span "Last 90 Days" at bounding box center [416, 253] width 36 height 0
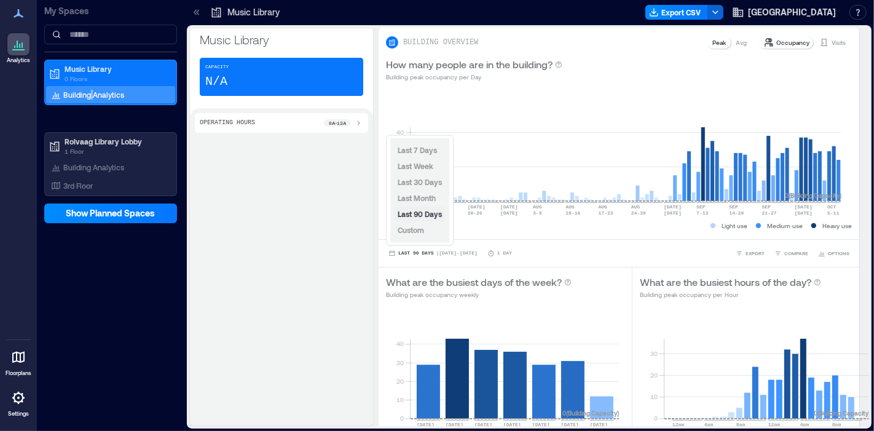
drag, startPoint x: 420, startPoint y: 231, endPoint x: 423, endPoint y: 218, distance: 12.5
click at [422, 220] on div "Last 7 Days Last Week Last 30 Days Last Month Last 90 Days Custom" at bounding box center [419, 190] width 59 height 105
click at [419, 229] on span "Custom" at bounding box center [411, 230] width 26 height 9
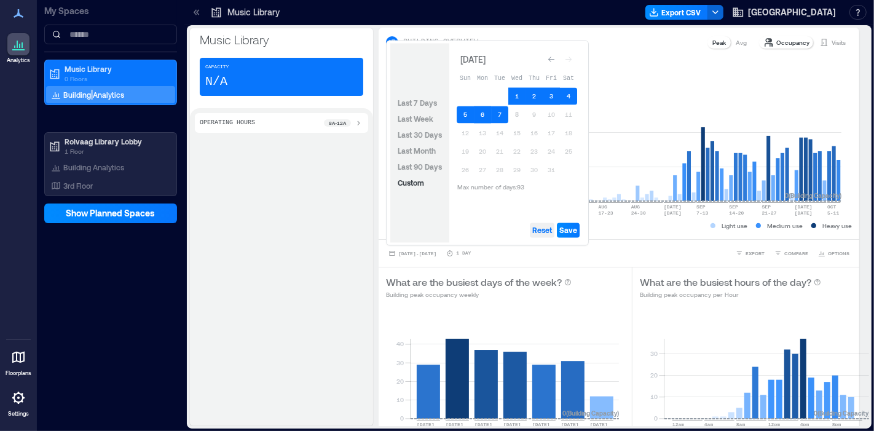
click at [552, 230] on span "Reset" at bounding box center [542, 231] width 20 height 10
click at [554, 57] on icon "Go to previous month" at bounding box center [551, 59] width 7 height 7
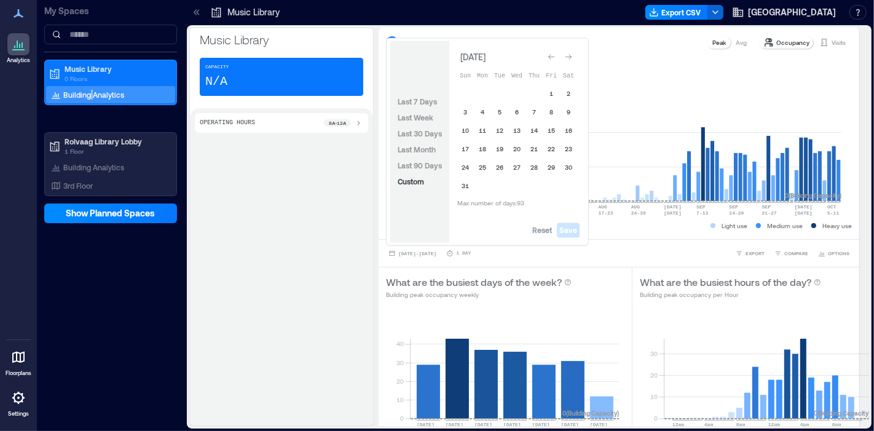
click at [554, 57] on icon "Go to previous month" at bounding box center [551, 56] width 7 height 7
click at [554, 57] on icon "Go to previous month" at bounding box center [551, 59] width 7 height 7
click at [554, 57] on icon "Go to previous month" at bounding box center [551, 56] width 7 height 7
click at [554, 57] on icon "Go to previous month" at bounding box center [551, 59] width 7 height 7
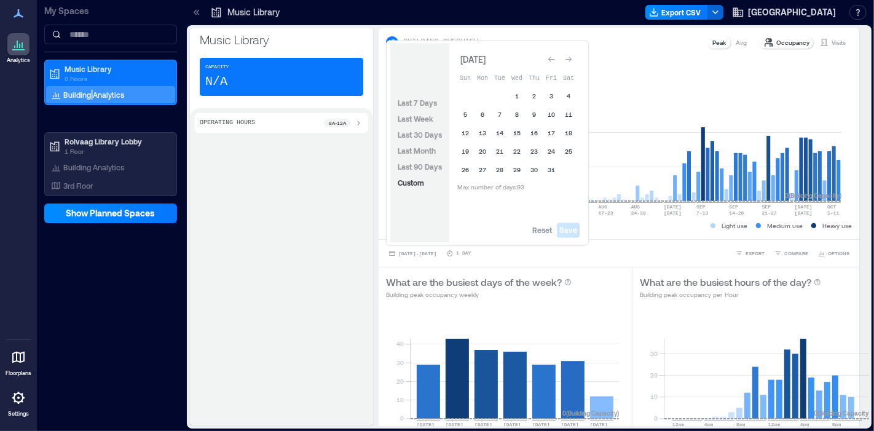
click at [554, 57] on icon "Go to previous month" at bounding box center [551, 59] width 7 height 7
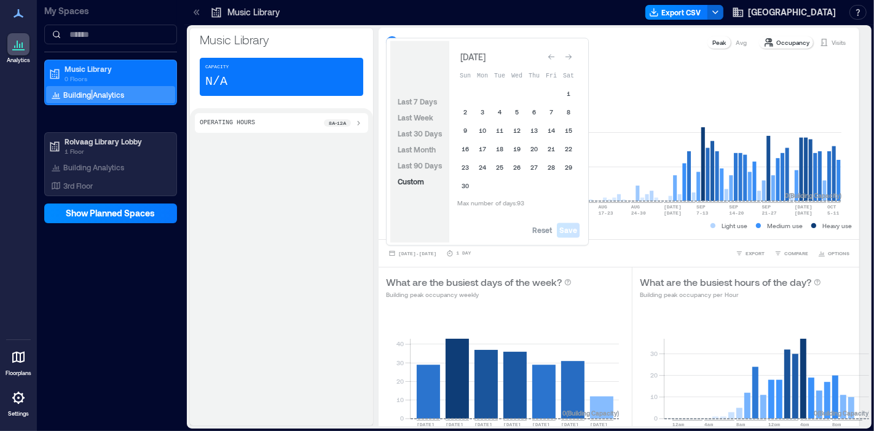
click at [554, 57] on icon "Go to previous month" at bounding box center [551, 56] width 7 height 7
click at [554, 57] on icon "Go to previous month" at bounding box center [551, 59] width 7 height 7
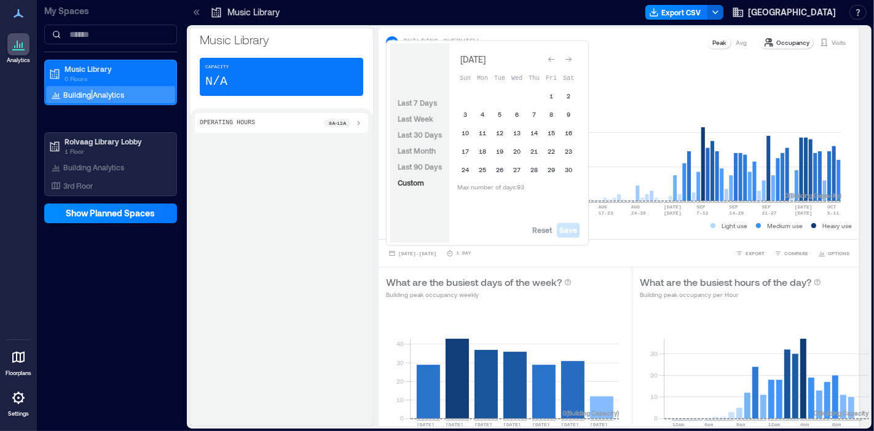
click at [554, 57] on icon "Go to previous month" at bounding box center [551, 59] width 7 height 7
click at [554, 57] on icon "Go to previous month" at bounding box center [551, 56] width 7 height 7
click at [554, 57] on icon "Go to previous month" at bounding box center [551, 59] width 7 height 7
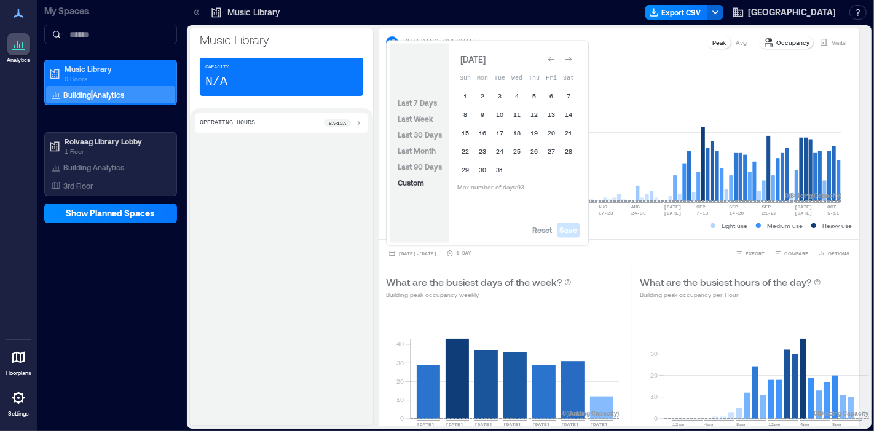
click at [554, 57] on icon "Go to previous month" at bounding box center [551, 59] width 7 height 7
click at [550, 237] on button "Reset" at bounding box center [542, 230] width 25 height 15
click at [505, 97] on button "1" at bounding box center [499, 96] width 17 height 17
click at [517, 167] on button "30" at bounding box center [516, 170] width 17 height 17
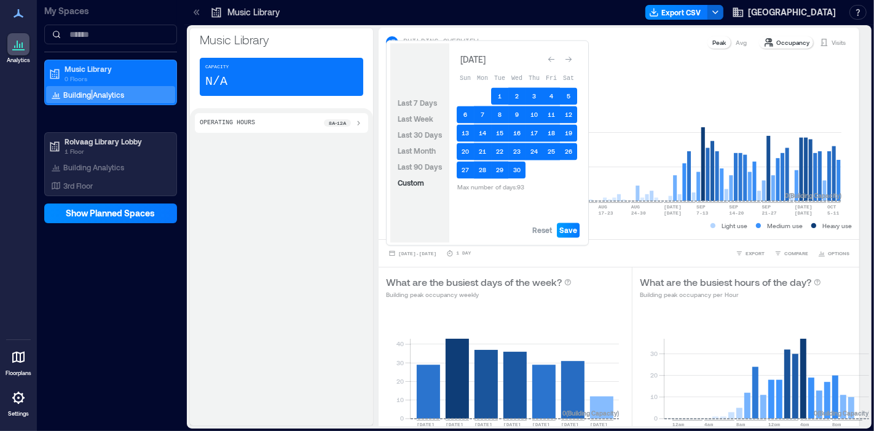
click at [563, 227] on span "Save" at bounding box center [568, 231] width 18 height 10
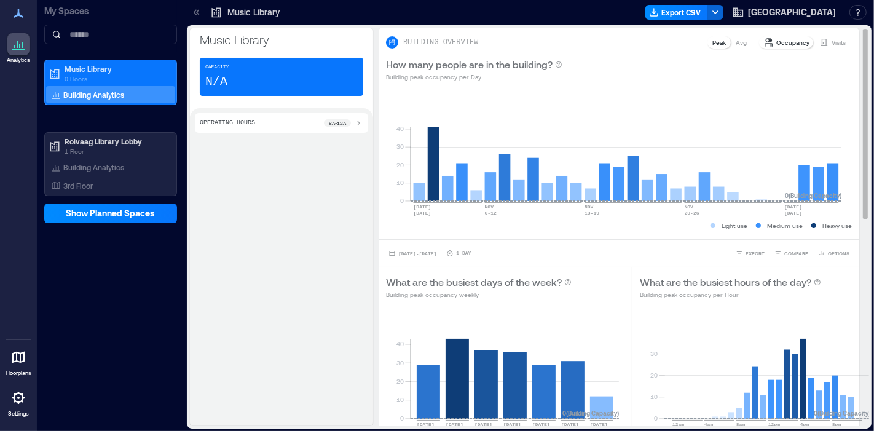
click at [744, 246] on div "Nov 1, 2022 - Nov 30, 2022 1 Day EXPORT COMPARE OPTIONS" at bounding box center [619, 253] width 481 height 28
click at [746, 255] on span "EXPORT" at bounding box center [755, 253] width 19 height 7
click at [744, 227] on div "IMAGE CSV" at bounding box center [744, 228] width 31 height 27
click at [744, 238] on span "CSV" at bounding box center [749, 235] width 10 height 7
click at [786, 318] on rect at bounding box center [768, 366] width 206 height 105
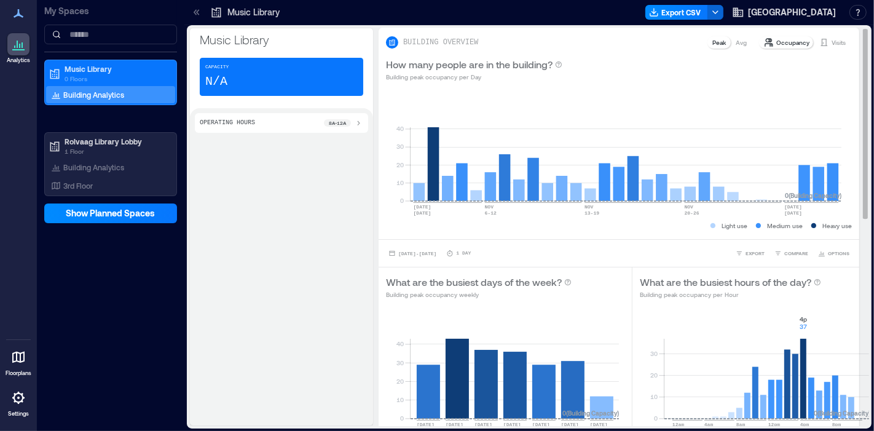
click at [786, 43] on p "Visits" at bounding box center [839, 42] width 14 height 10
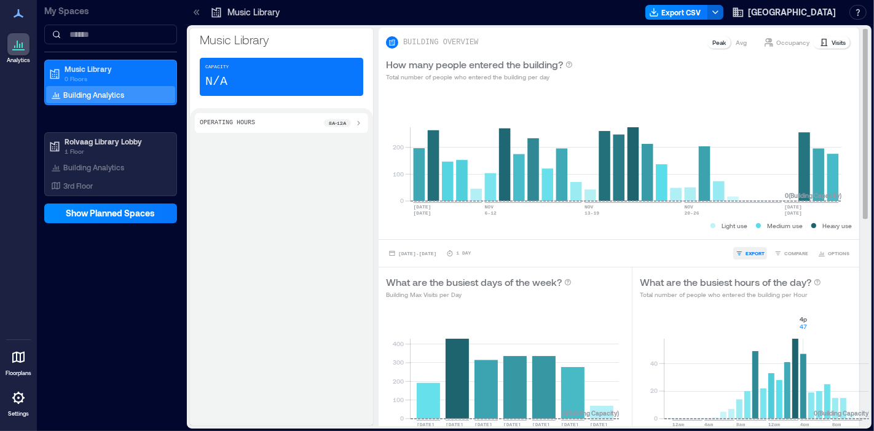
click at [746, 252] on span "EXPORT" at bounding box center [755, 253] width 19 height 7
click at [740, 237] on icon "button" at bounding box center [738, 235] width 7 height 7
click at [259, 368] on div "Operating Hours 8a - 12a" at bounding box center [281, 266] width 183 height 317
click at [746, 250] on span "EXPORT" at bounding box center [755, 253] width 19 height 7
click at [743, 235] on button "CSV" at bounding box center [744, 236] width 31 height 12
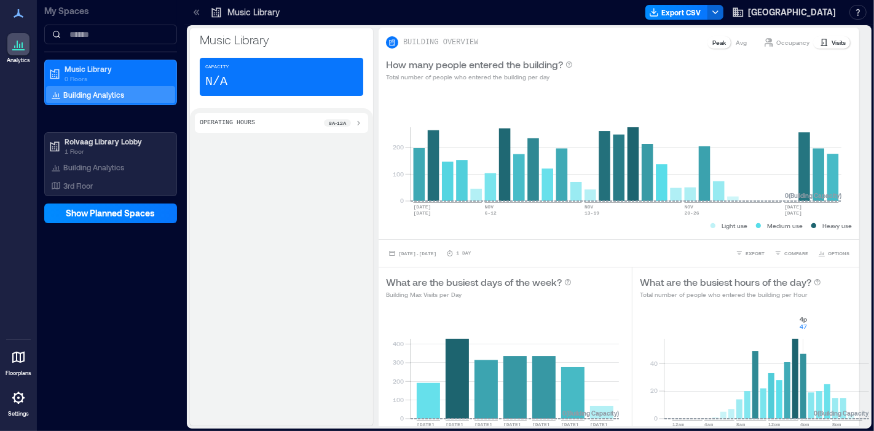
click at [339, 379] on div "Operating Hours 8a - 12a" at bounding box center [281, 266] width 183 height 317
click at [428, 251] on span "Nov 1, 2022 - Nov 30, 2022" at bounding box center [417, 254] width 38 height 6
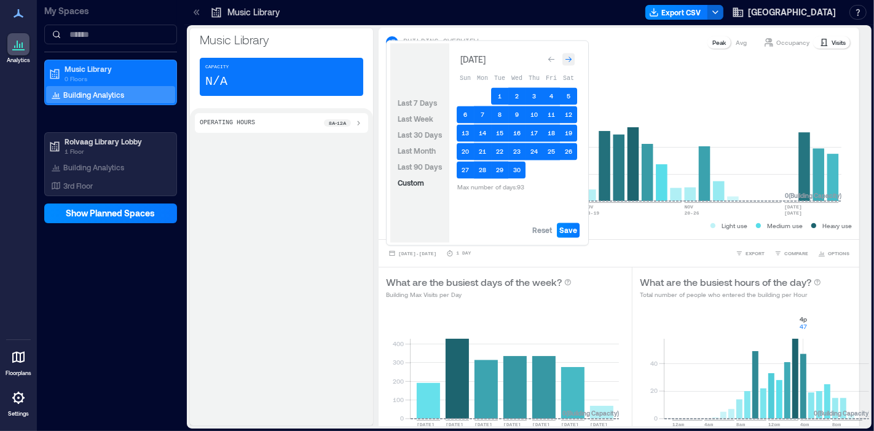
click at [568, 56] on icon "Go to next month" at bounding box center [568, 59] width 7 height 7
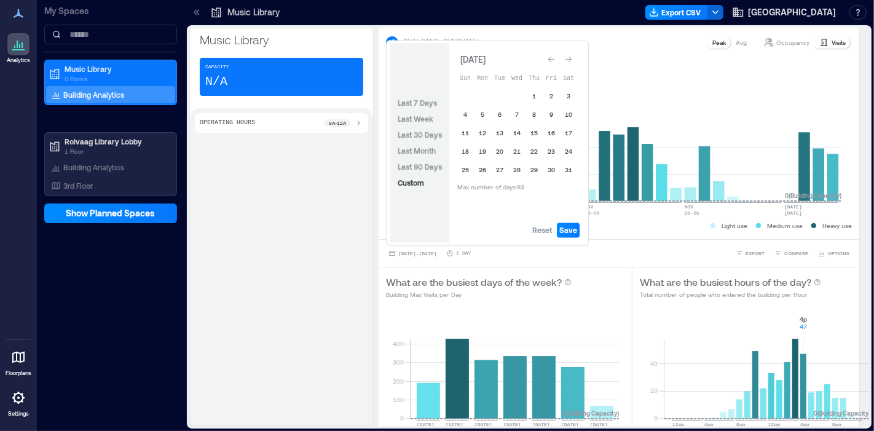
click at [568, 56] on icon "Go to next month" at bounding box center [568, 59] width 7 height 7
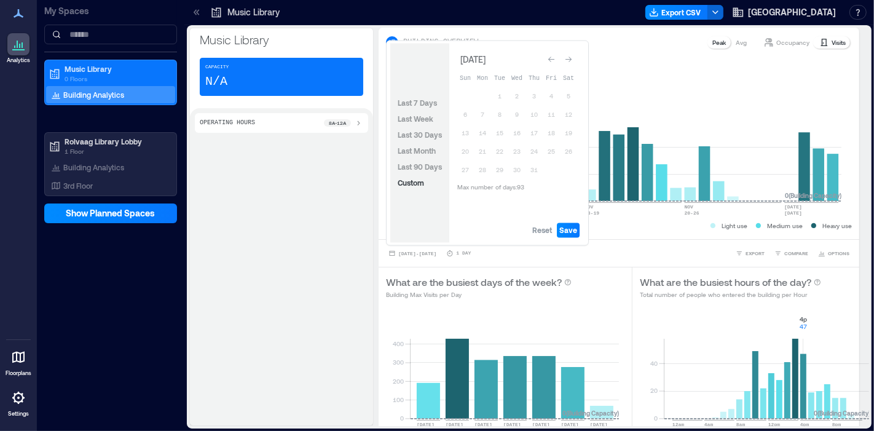
click at [568, 56] on icon "Go to next month" at bounding box center [568, 59] width 7 height 7
click at [541, 237] on button "Reset" at bounding box center [542, 230] width 25 height 15
click at [513, 99] on button "1" at bounding box center [516, 96] width 17 height 17
click at [535, 166] on button "30" at bounding box center [534, 170] width 17 height 17
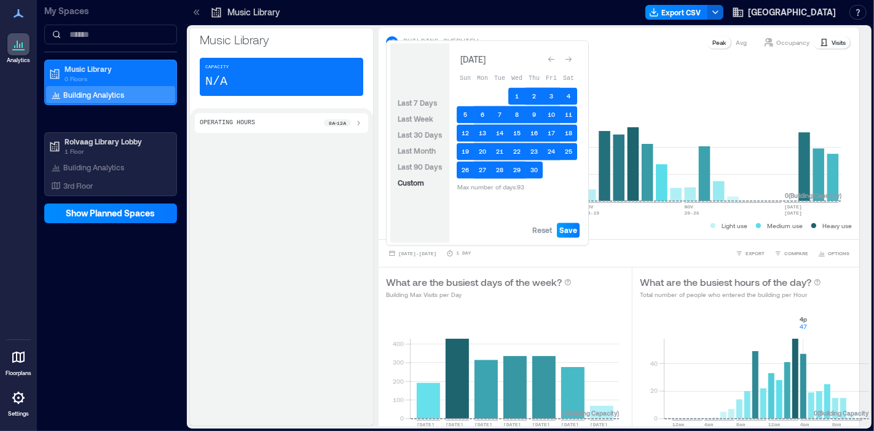
click at [570, 234] on span "Save" at bounding box center [568, 231] width 18 height 10
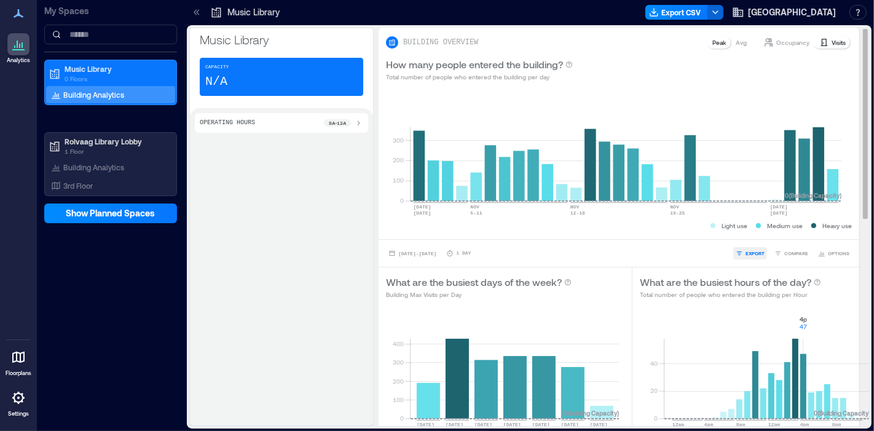
click at [756, 252] on button "EXPORT" at bounding box center [750, 253] width 34 height 12
click at [748, 242] on div "IMAGE CSV" at bounding box center [744, 229] width 38 height 32
click at [748, 238] on button "CSV" at bounding box center [744, 236] width 31 height 12
click at [256, 387] on div "Operating Hours 8a - 12a" at bounding box center [281, 266] width 183 height 317
click at [422, 248] on button "Nov 1, 2023 - Nov 30, 2023" at bounding box center [412, 253] width 53 height 12
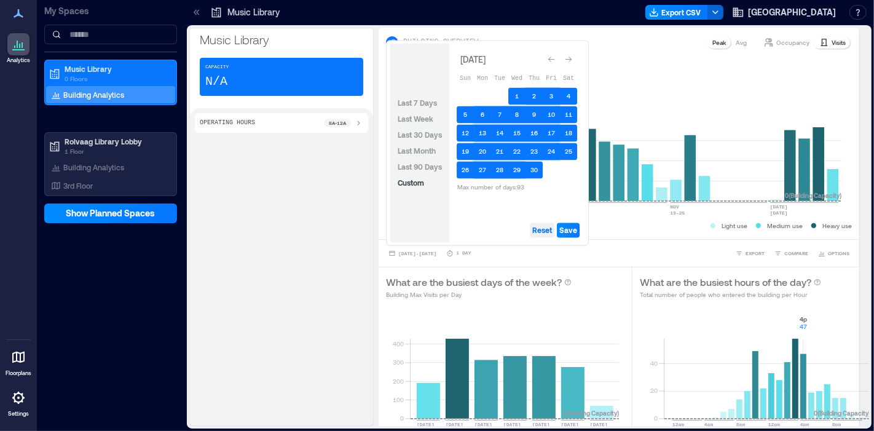
click at [533, 230] on span "Reset" at bounding box center [542, 231] width 20 height 10
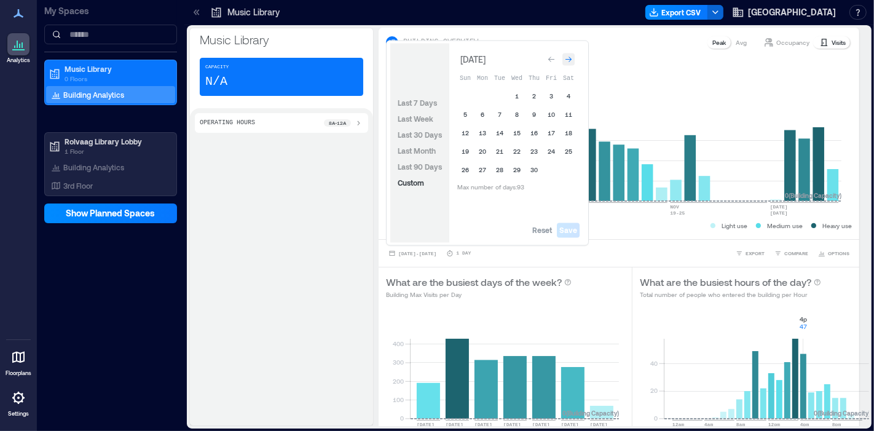
click at [567, 55] on div "Go to next month" at bounding box center [568, 59] width 12 height 12
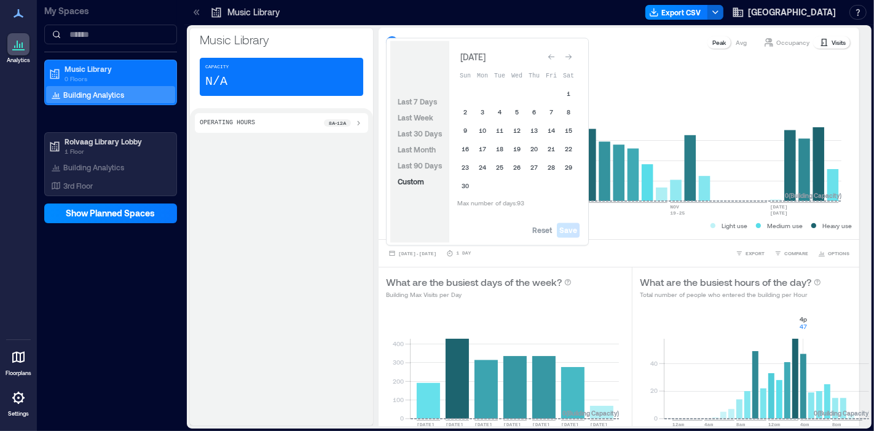
click at [567, 55] on div "Go to next month" at bounding box center [568, 57] width 12 height 12
click at [567, 55] on div "Go to next month" at bounding box center [568, 59] width 12 height 12
click at [542, 231] on span "Reset" at bounding box center [542, 231] width 20 height 10
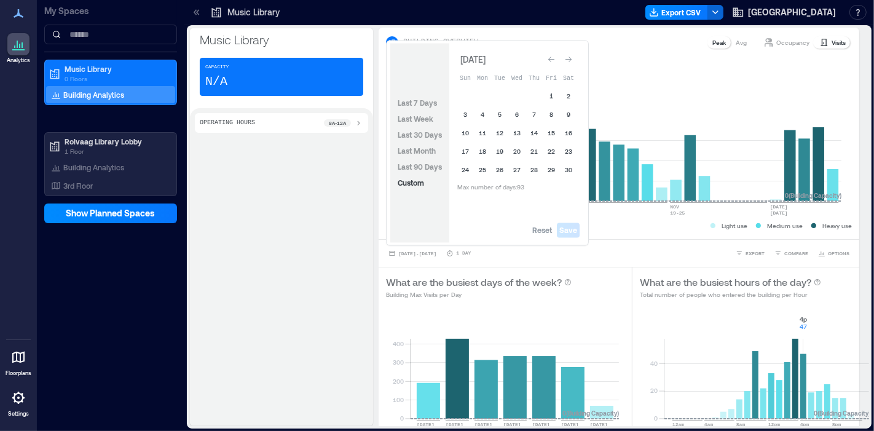
click at [550, 95] on button "1" at bounding box center [551, 96] width 17 height 17
click at [568, 171] on button "30" at bounding box center [568, 170] width 17 height 17
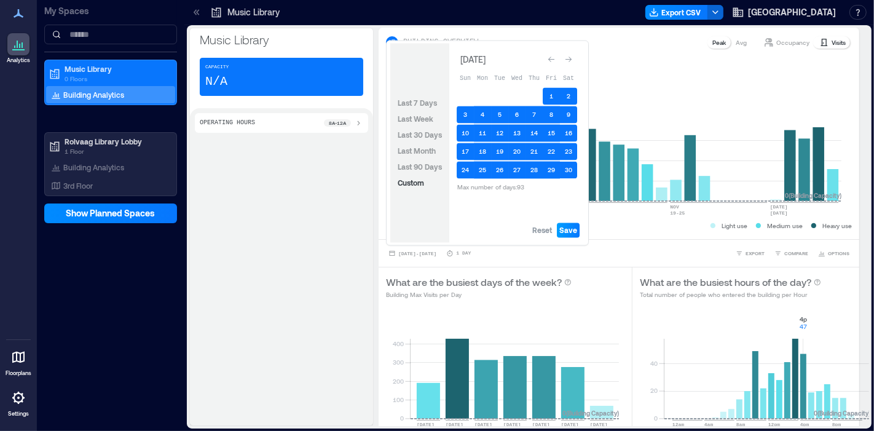
click at [575, 229] on span "Save" at bounding box center [568, 231] width 18 height 10
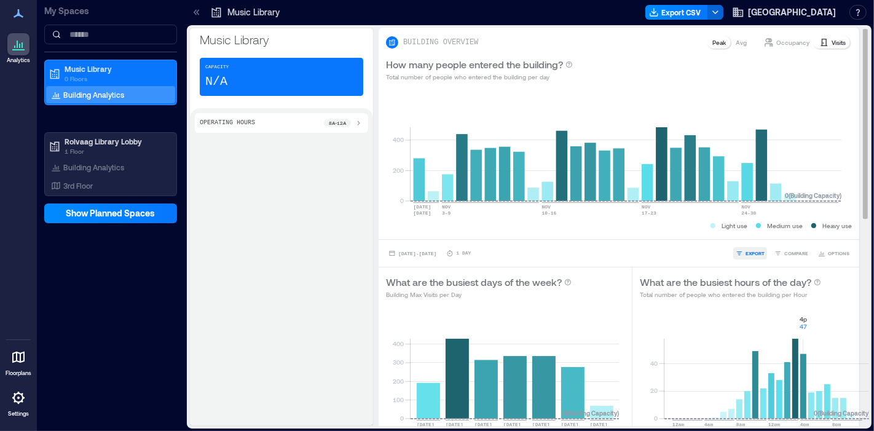
click at [746, 251] on span "EXPORT" at bounding box center [755, 253] width 19 height 7
click at [743, 230] on button "CSV" at bounding box center [744, 236] width 31 height 12
click at [288, 387] on div "Operating Hours 8a - 12a" at bounding box center [281, 266] width 183 height 317
click at [786, 43] on p "Visits" at bounding box center [839, 42] width 14 height 10
click at [735, 255] on button "EXPORT" at bounding box center [750, 253] width 34 height 12
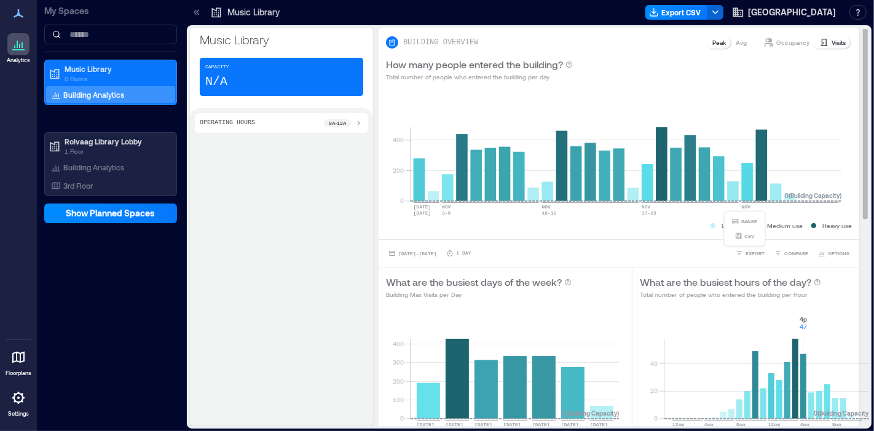
click at [746, 241] on div "IMAGE CSV" at bounding box center [744, 229] width 38 height 32
click at [748, 234] on span "CSV" at bounding box center [749, 235] width 10 height 7
click at [230, 375] on div "Operating Hours 8a - 12a" at bounding box center [281, 266] width 183 height 317
click at [459, 259] on div "Nov 1, 2024 - Nov 30, 2024 1 Day EXPORT COMPARE OPTIONS" at bounding box center [619, 253] width 481 height 28
click at [439, 258] on button "Nov 1, 2024 - Nov 30, 2024" at bounding box center [412, 253] width 53 height 12
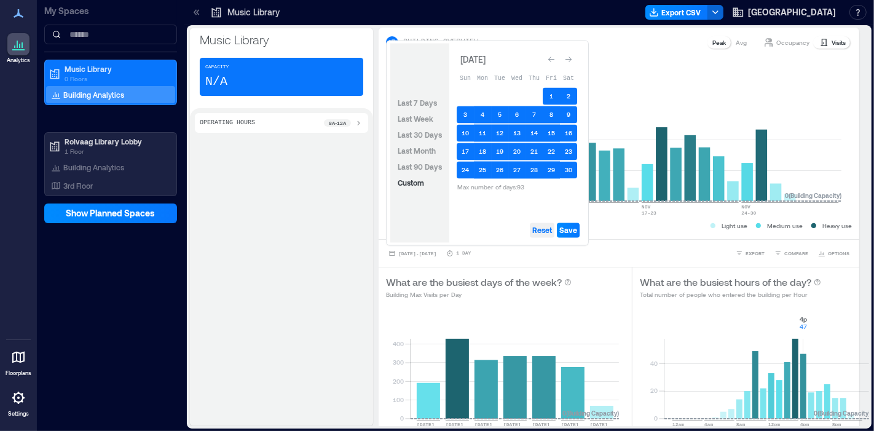
click at [549, 227] on span "Reset" at bounding box center [542, 231] width 20 height 10
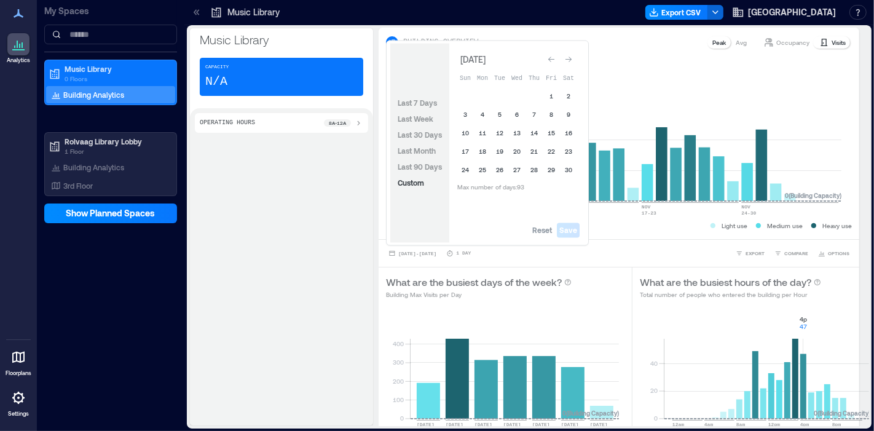
click at [558, 57] on button "Go to previous month" at bounding box center [551, 59] width 17 height 17
click at [499, 92] on button "1" at bounding box center [499, 96] width 17 height 17
click at [535, 173] on button "31" at bounding box center [534, 170] width 17 height 17
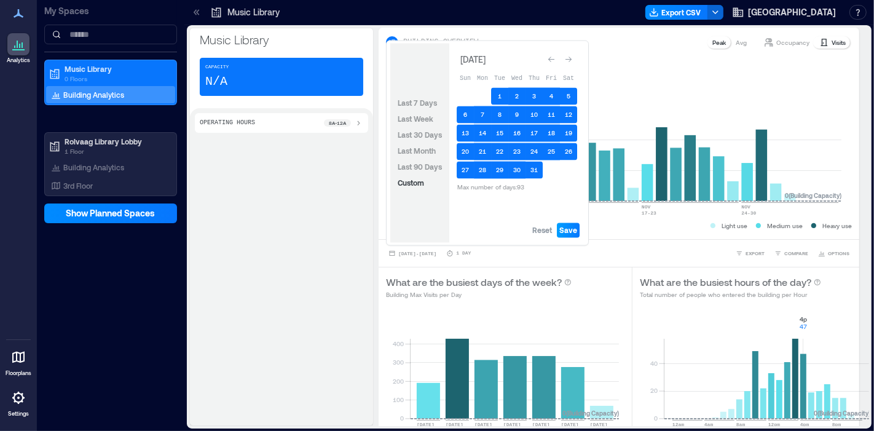
click at [570, 234] on span "Save" at bounding box center [568, 231] width 18 height 10
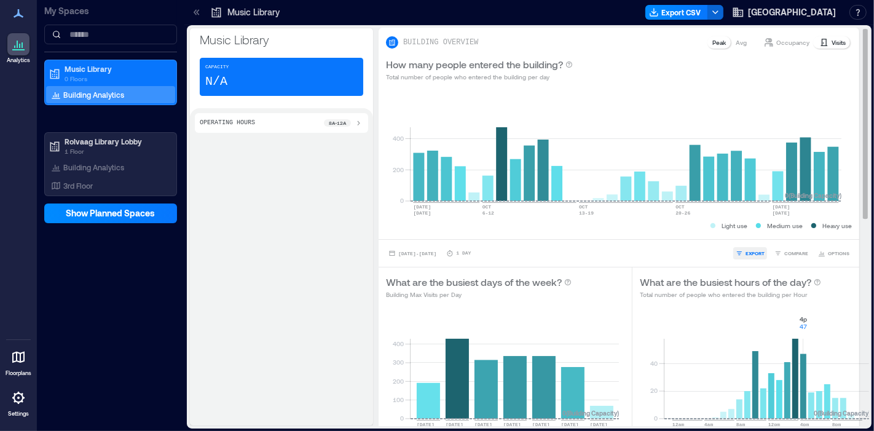
click at [734, 253] on button "EXPORT" at bounding box center [750, 253] width 34 height 12
click at [744, 234] on span "CSV" at bounding box center [749, 235] width 10 height 7
click at [312, 379] on div "Operating Hours 8a - 12a" at bounding box center [281, 266] width 183 height 317
click at [436, 252] on span "Oct 1, 2024 - Oct 31, 2024" at bounding box center [417, 254] width 38 height 6
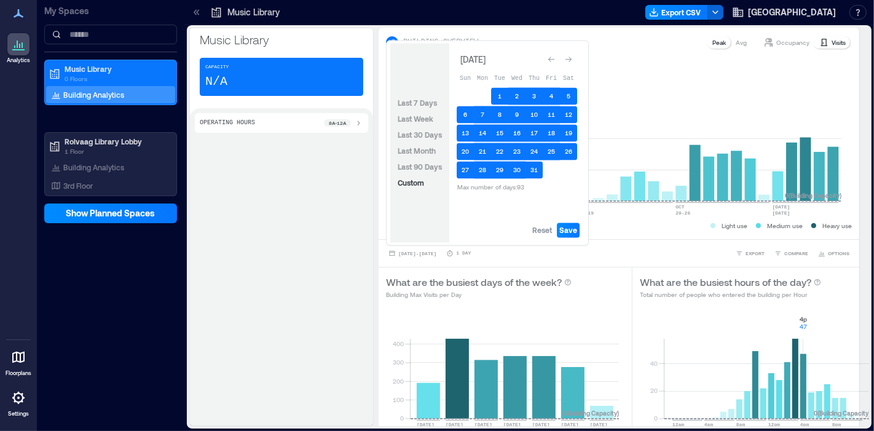
click at [530, 232] on div "Reset Save" at bounding box center [516, 230] width 135 height 25
click at [542, 223] on button "Reset" at bounding box center [542, 230] width 25 height 15
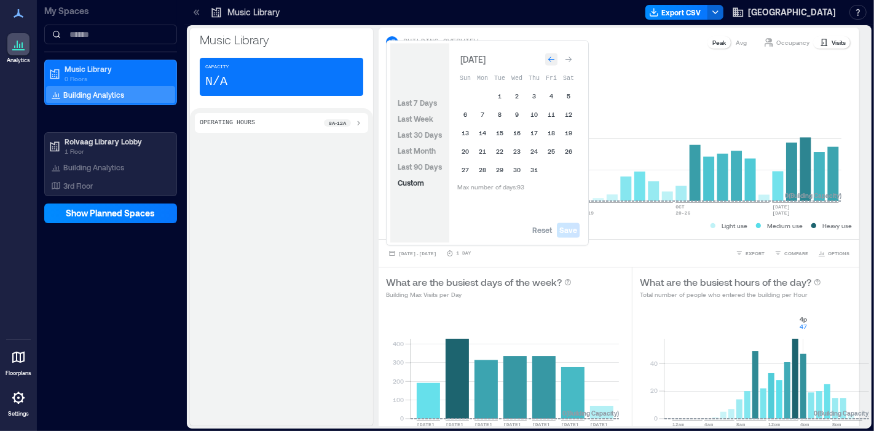
click at [553, 58] on icon "Go to previous month" at bounding box center [551, 59] width 7 height 7
click at [553, 57] on icon "Go to previous month" at bounding box center [551, 59] width 7 height 7
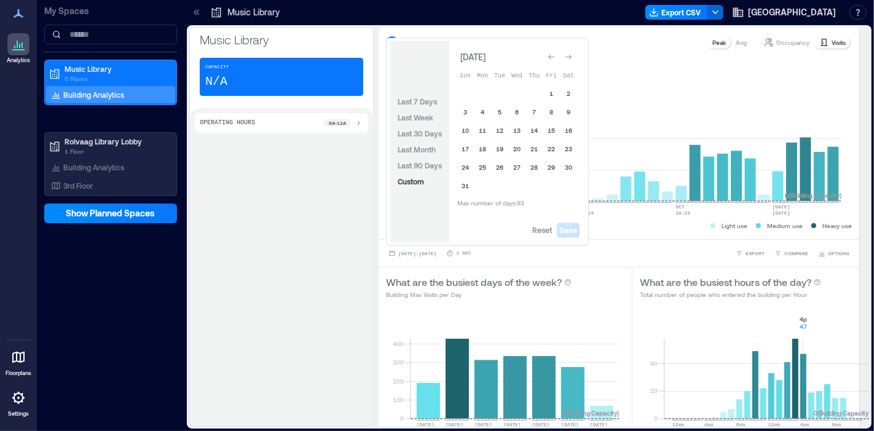
click at [553, 57] on icon "Go to previous month" at bounding box center [551, 56] width 7 height 7
click at [553, 57] on icon "Go to previous month" at bounding box center [551, 59] width 7 height 7
click at [553, 57] on icon "Go to previous month" at bounding box center [551, 56] width 7 height 7
click at [553, 57] on icon "Go to previous month" at bounding box center [551, 59] width 7 height 7
drag, startPoint x: 532, startPoint y: 232, endPoint x: 493, endPoint y: 180, distance: 65.4
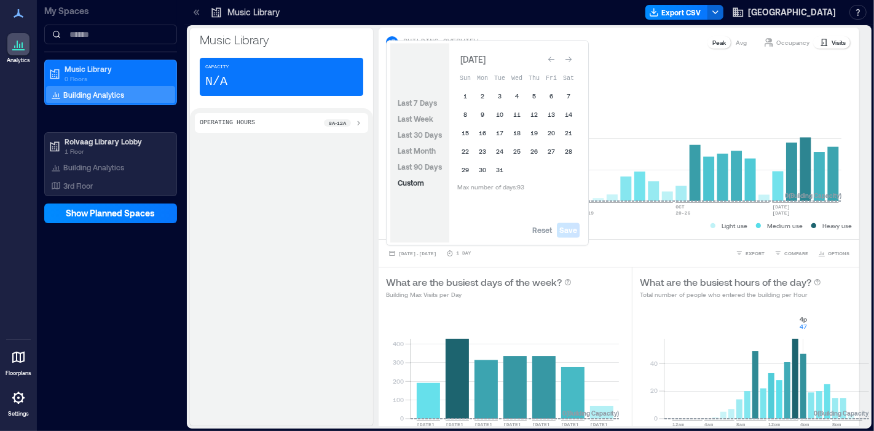
click at [532, 232] on button "Reset" at bounding box center [542, 230] width 25 height 15
click at [465, 93] on button "1" at bounding box center [465, 96] width 17 height 17
drag, startPoint x: 495, startPoint y: 167, endPoint x: 557, endPoint y: 215, distance: 78.4
click at [495, 168] on button "31" at bounding box center [499, 170] width 17 height 17
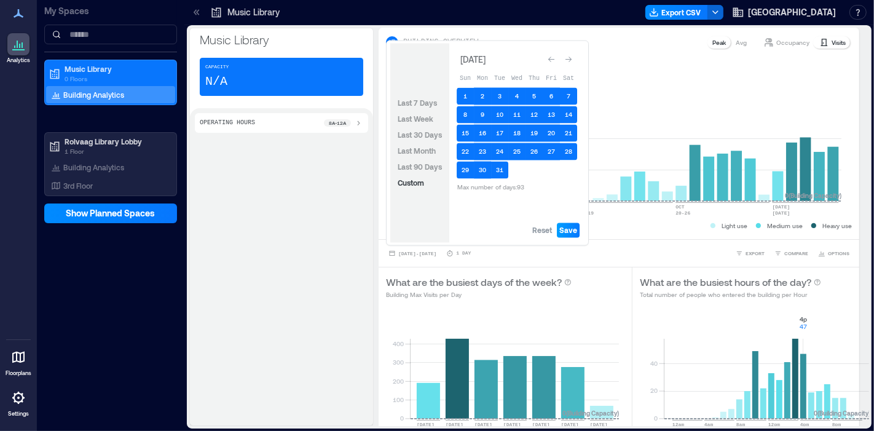
click at [567, 226] on span "Save" at bounding box center [568, 231] width 18 height 10
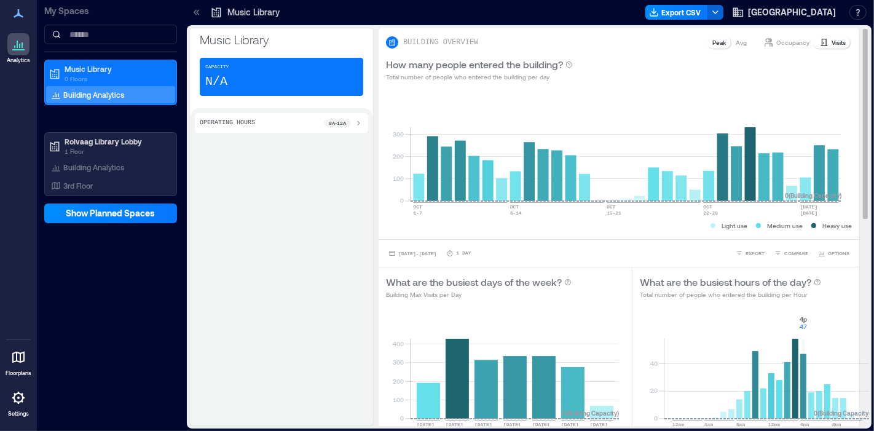
click at [786, 40] on p "Visits" at bounding box center [839, 42] width 14 height 10
click at [747, 241] on div "Oct 1, 2023 - Oct 31, 2023 1 Day EXPORT COMPARE OPTIONS" at bounding box center [619, 253] width 481 height 28
click at [746, 250] on span "EXPORT" at bounding box center [755, 253] width 19 height 7
click at [751, 239] on span "CSV" at bounding box center [749, 235] width 10 height 7
click at [358, 385] on div "Operating Hours 8a - 12a" at bounding box center [281, 266] width 183 height 317
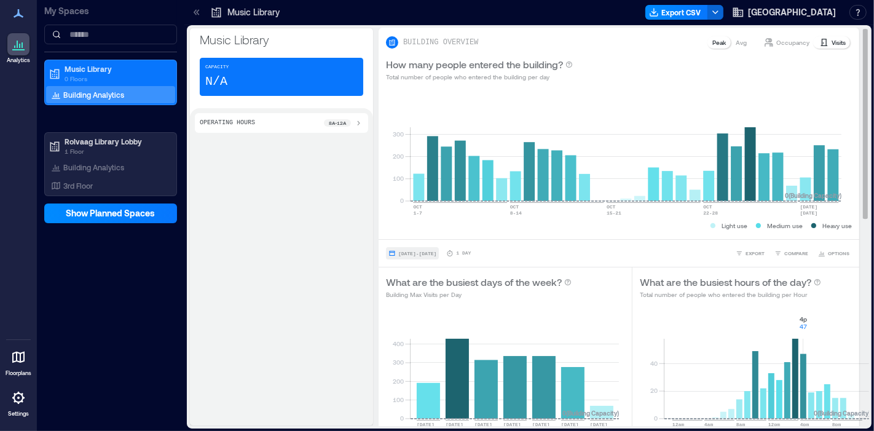
click at [439, 247] on button "Oct 1, 2023 - Oct 31, 2023" at bounding box center [412, 253] width 53 height 12
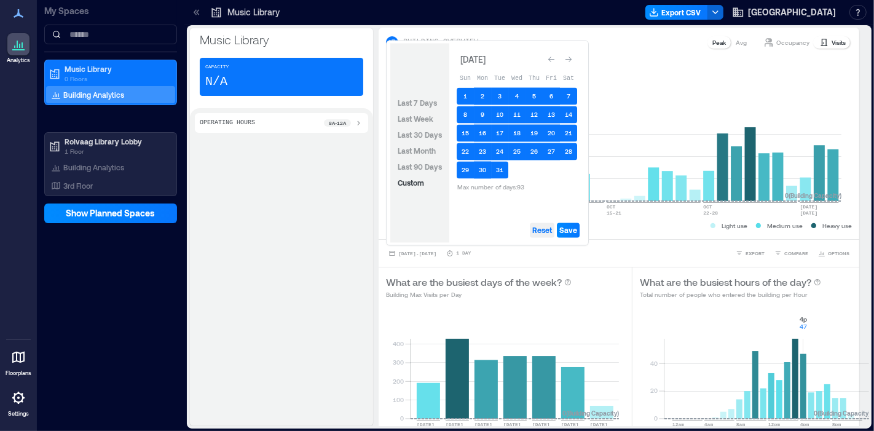
click at [542, 232] on span "Reset" at bounding box center [542, 231] width 20 height 10
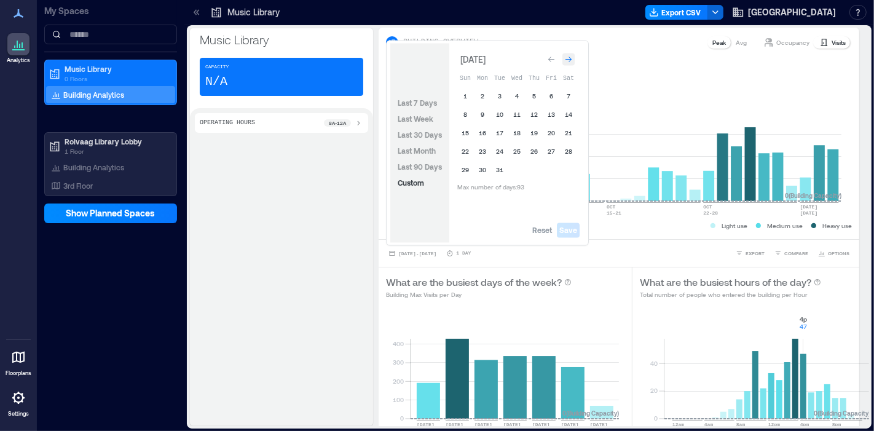
click at [572, 60] on div "Go to next month" at bounding box center [568, 59] width 12 height 12
click at [572, 60] on div "Go to next month" at bounding box center [568, 57] width 12 height 12
click at [572, 60] on div "Go to next month" at bounding box center [568, 59] width 12 height 12
click at [572, 60] on div "Go to next month" at bounding box center [568, 57] width 12 height 12
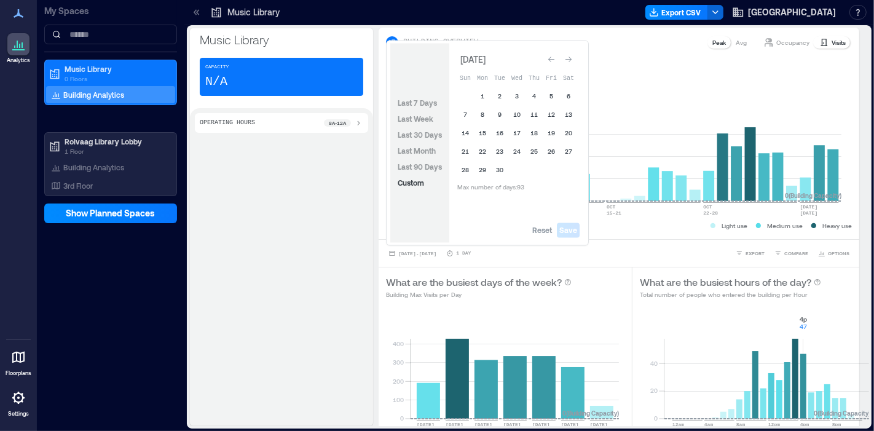
click at [572, 60] on div "Go to next month" at bounding box center [568, 59] width 12 height 12
click at [572, 60] on div "Go to next month" at bounding box center [568, 57] width 12 height 12
click at [572, 60] on div "Go to next month" at bounding box center [568, 59] width 12 height 12
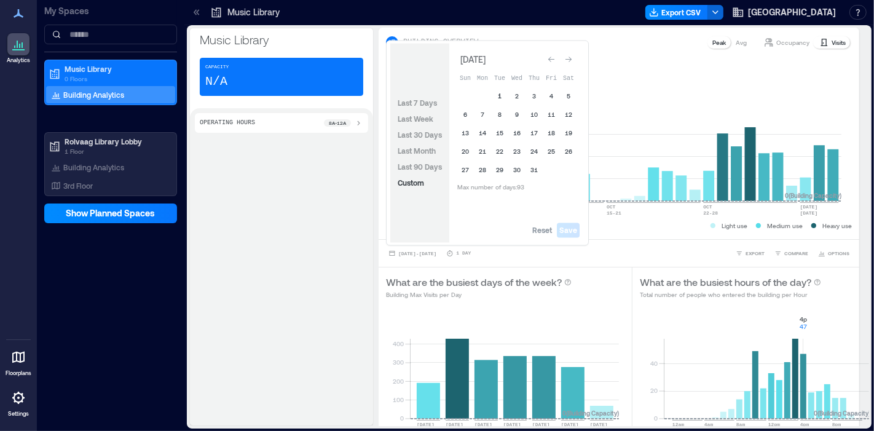
click at [497, 95] on button "1" at bounding box center [499, 96] width 17 height 17
click at [531, 162] on button "31" at bounding box center [534, 170] width 17 height 17
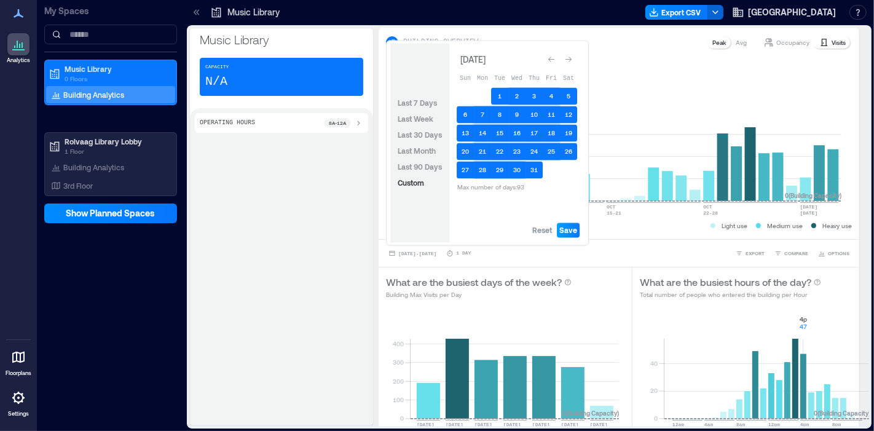
click at [566, 236] on button "Save" at bounding box center [568, 230] width 23 height 15
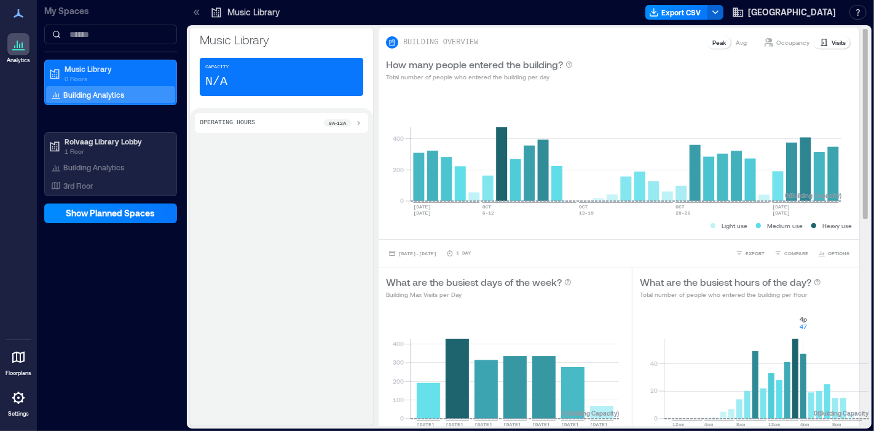
click at [786, 37] on p "Visits" at bounding box center [839, 42] width 14 height 10
click at [733, 258] on button "EXPORT" at bounding box center [750, 253] width 34 height 12
click at [740, 234] on icon "button" at bounding box center [738, 235] width 7 height 7
